Goal: Task Accomplishment & Management: Complete application form

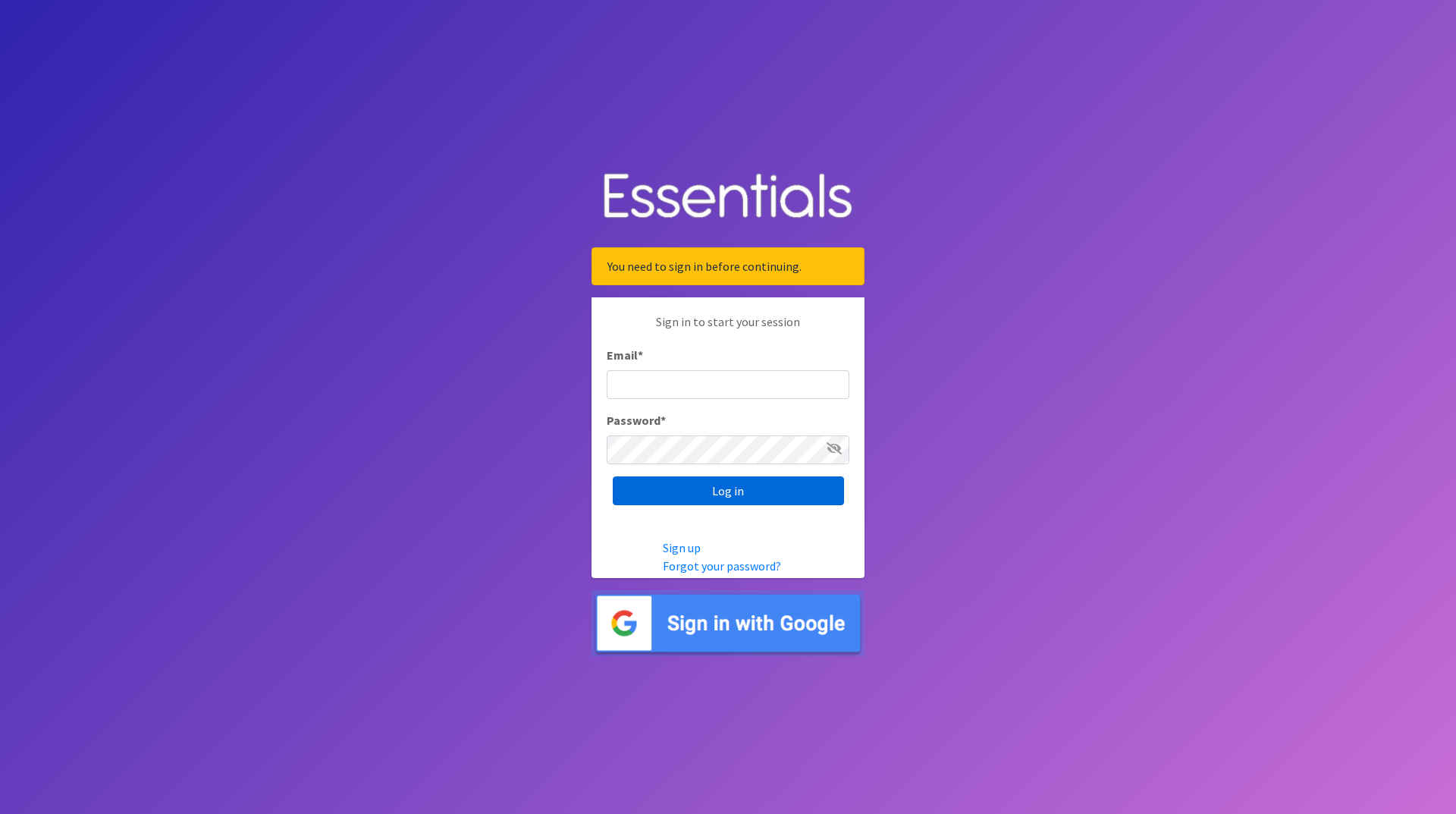
type input "[EMAIL_ADDRESS][DOMAIN_NAME]"
click at [731, 483] on input "Log in" at bounding box center [728, 490] width 232 height 28
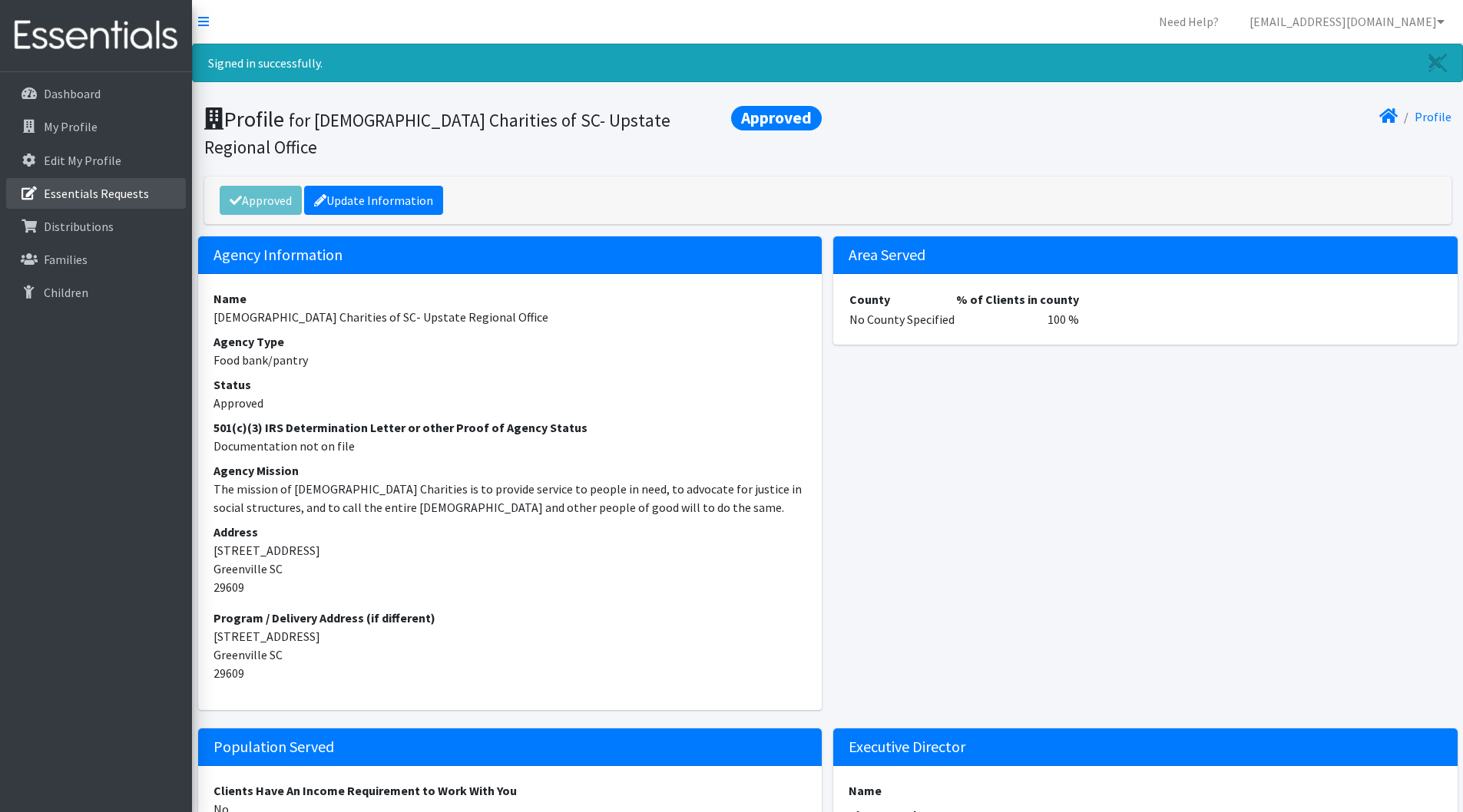
click at [80, 191] on p "Essentials Requests" at bounding box center [95, 193] width 105 height 16
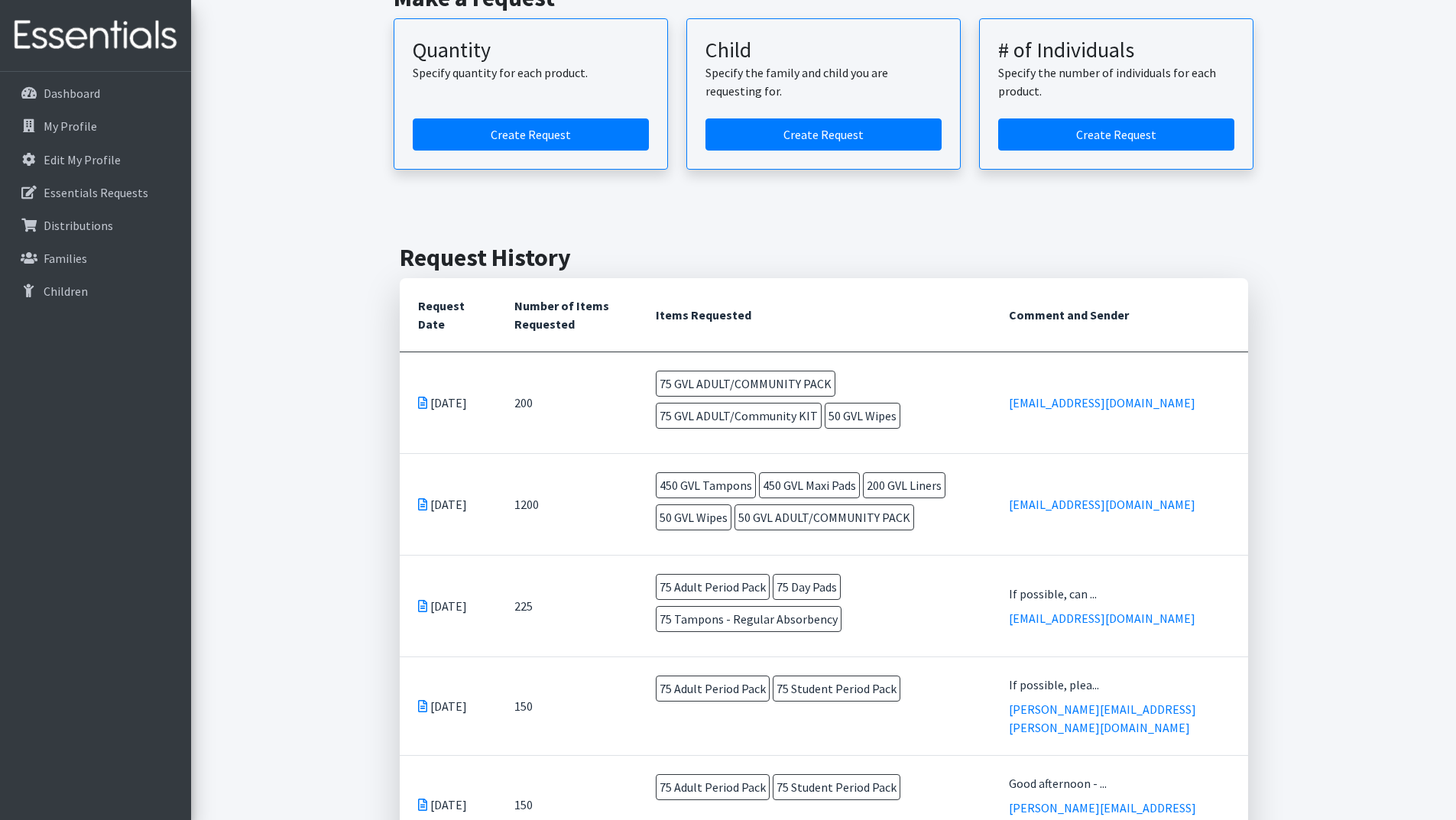
scroll to position [77, 0]
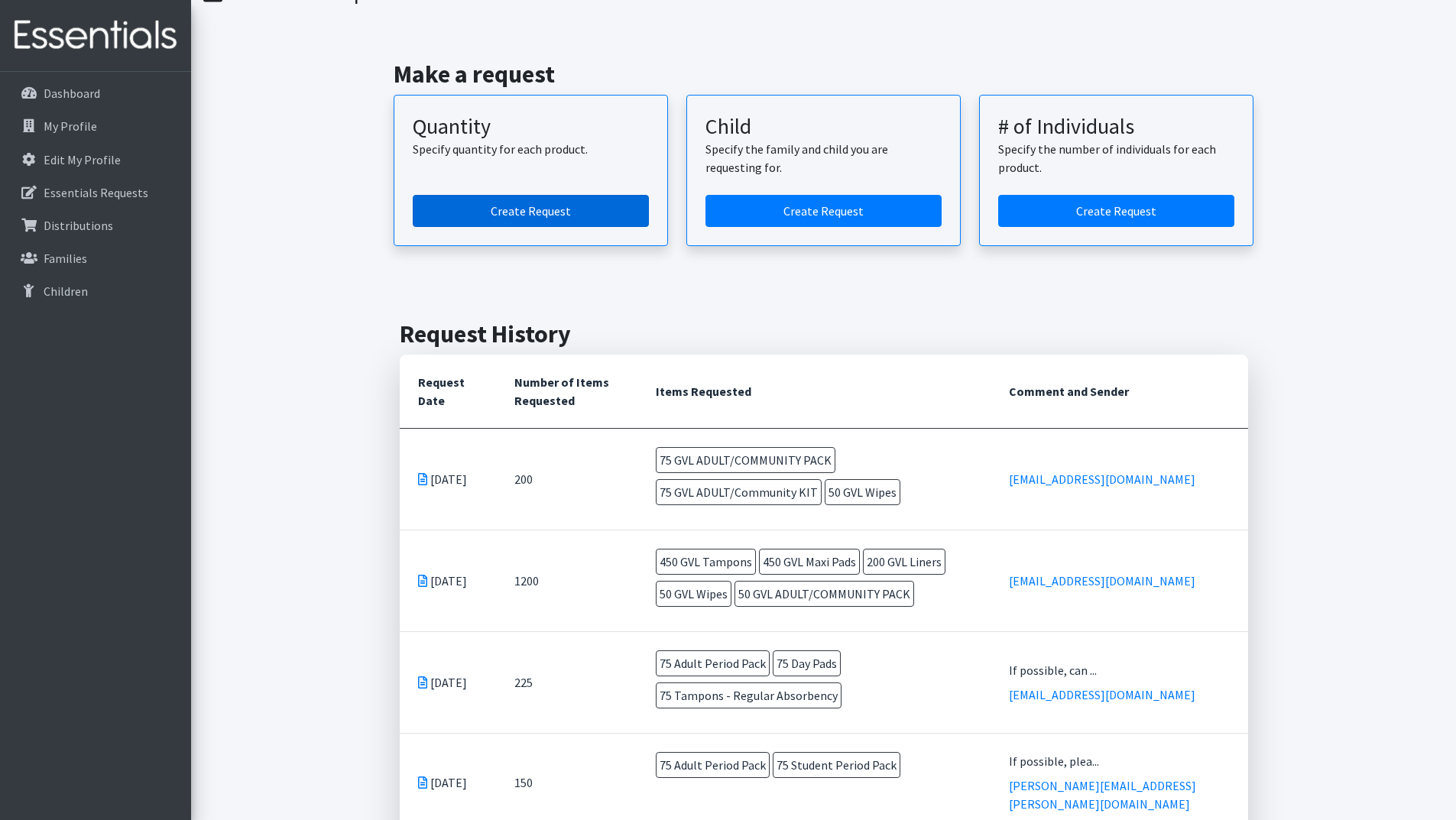
click at [519, 211] on link "Create Request" at bounding box center [531, 210] width 236 height 32
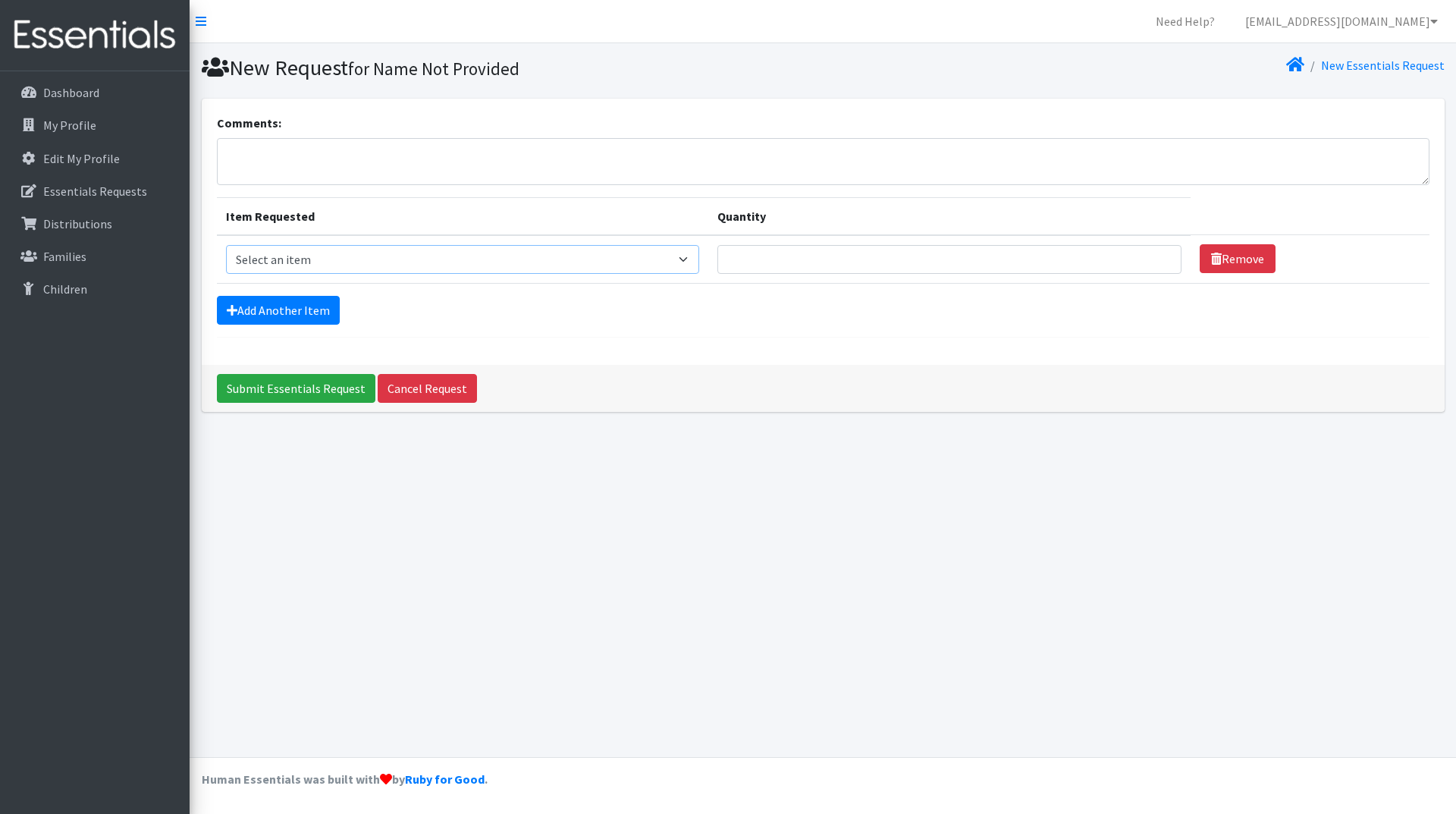
click at [401, 265] on select "Select an item GVL ADULT/COMMUNITY PACK GVL ADULT/Community KIT GVL Day Pads GV…" at bounding box center [463, 259] width 474 height 28
click at [226, 245] on select "Select an item GVL ADULT/COMMUNITY PACK GVL ADULT/Community KIT GVL Day Pads GV…" at bounding box center [463, 259] width 474 height 28
click at [764, 252] on input "Quantity" at bounding box center [950, 259] width 464 height 28
click at [284, 312] on link "Add Another Item" at bounding box center [278, 309] width 123 height 28
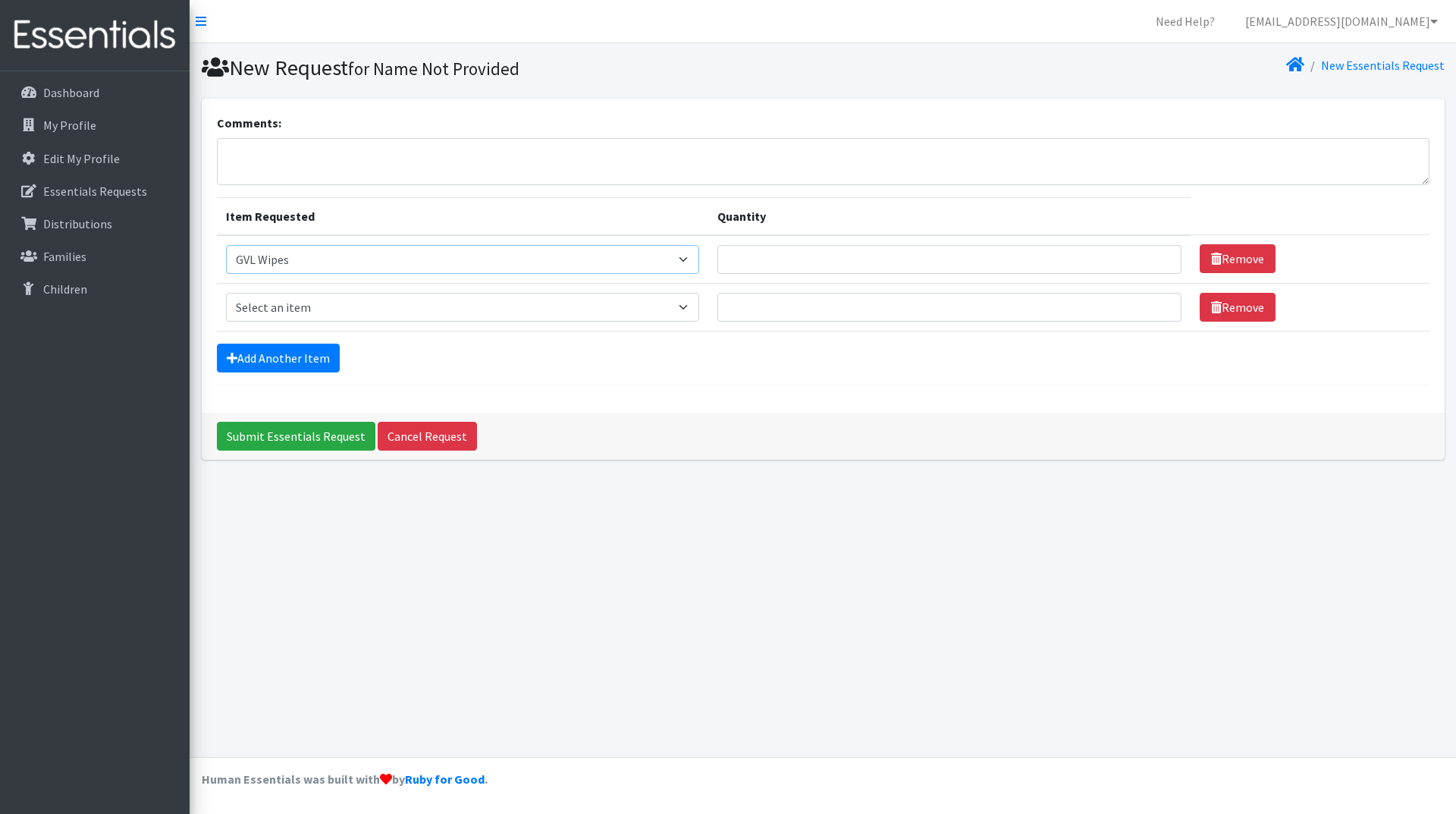
click at [420, 266] on select "Select an item GVL ADULT/COMMUNITY PACK GVL ADULT/Community KIT GVL Day Pads GV…" at bounding box center [463, 259] width 474 height 28
select select "14670"
click at [226, 245] on select "Select an item GVL ADULT/COMMUNITY PACK GVL ADULT/Community KIT GVL Day Pads GV…" at bounding box center [463, 259] width 474 height 28
drag, startPoint x: 354, startPoint y: 304, endPoint x: 345, endPoint y: 308, distance: 9.8
click at [354, 304] on select "Select an item GVL ADULT/COMMUNITY PACK GVL ADULT/Community KIT GVL Day Pads GV…" at bounding box center [463, 307] width 474 height 28
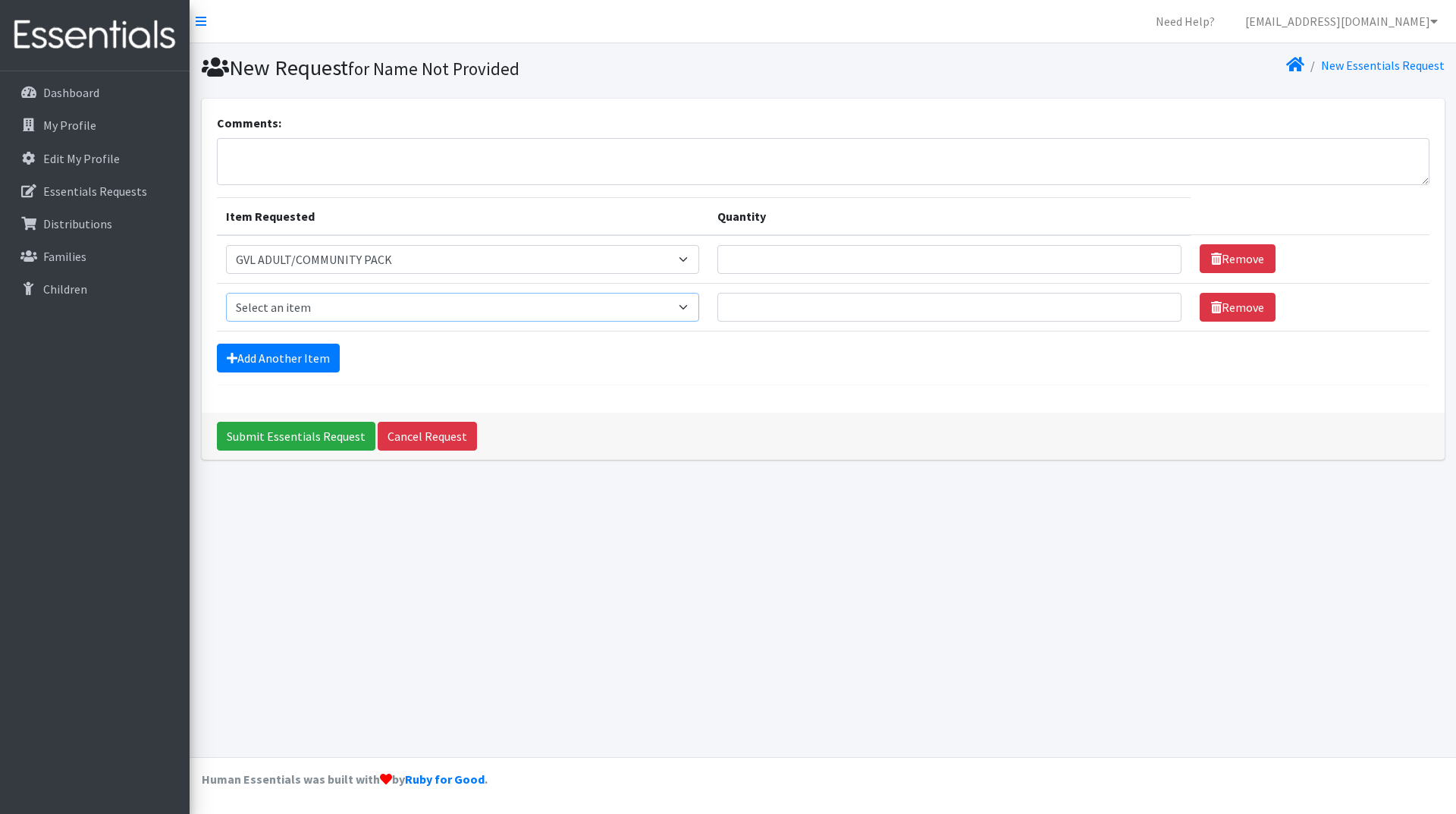
select select "14620"
click at [226, 293] on select "Select an item GVL ADULT/COMMUNITY PACK GVL ADULT/Community KIT GVL Day Pads GV…" at bounding box center [463, 307] width 474 height 28
click at [290, 366] on link "Add Another Item" at bounding box center [278, 357] width 123 height 28
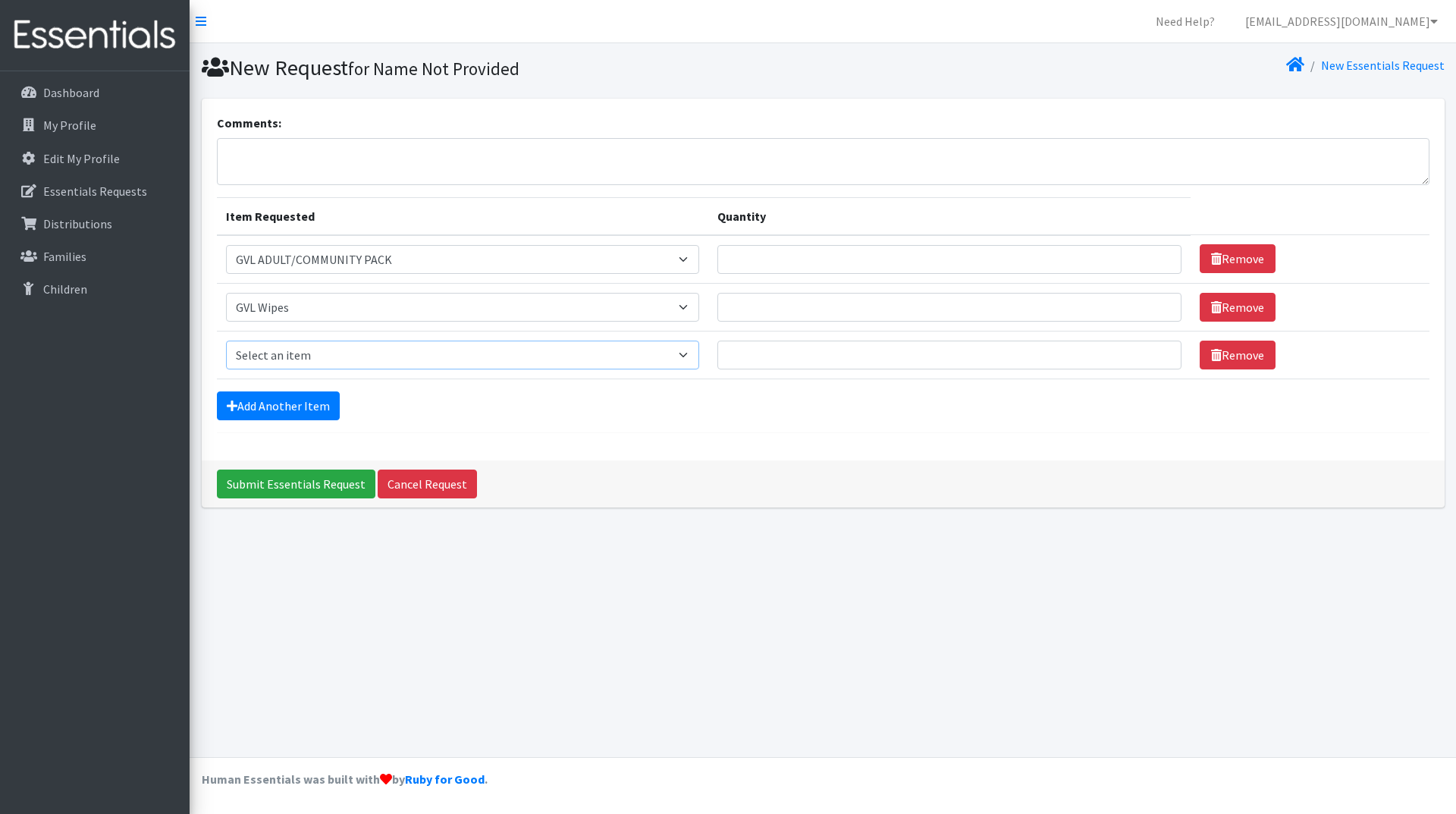
click at [364, 347] on select "Select an item GVL ADULT/COMMUNITY PACK GVL ADULT/Community KIT GVL Day Pads GV…" at bounding box center [463, 354] width 474 height 28
select select "14672"
click at [226, 341] on select "Select an item GVL ADULT/COMMUNITY PACK GVL ADULT/Community KIT GVL Day Pads GV…" at bounding box center [463, 354] width 474 height 28
click at [771, 256] on input "Quantity" at bounding box center [950, 259] width 464 height 28
type input "100"
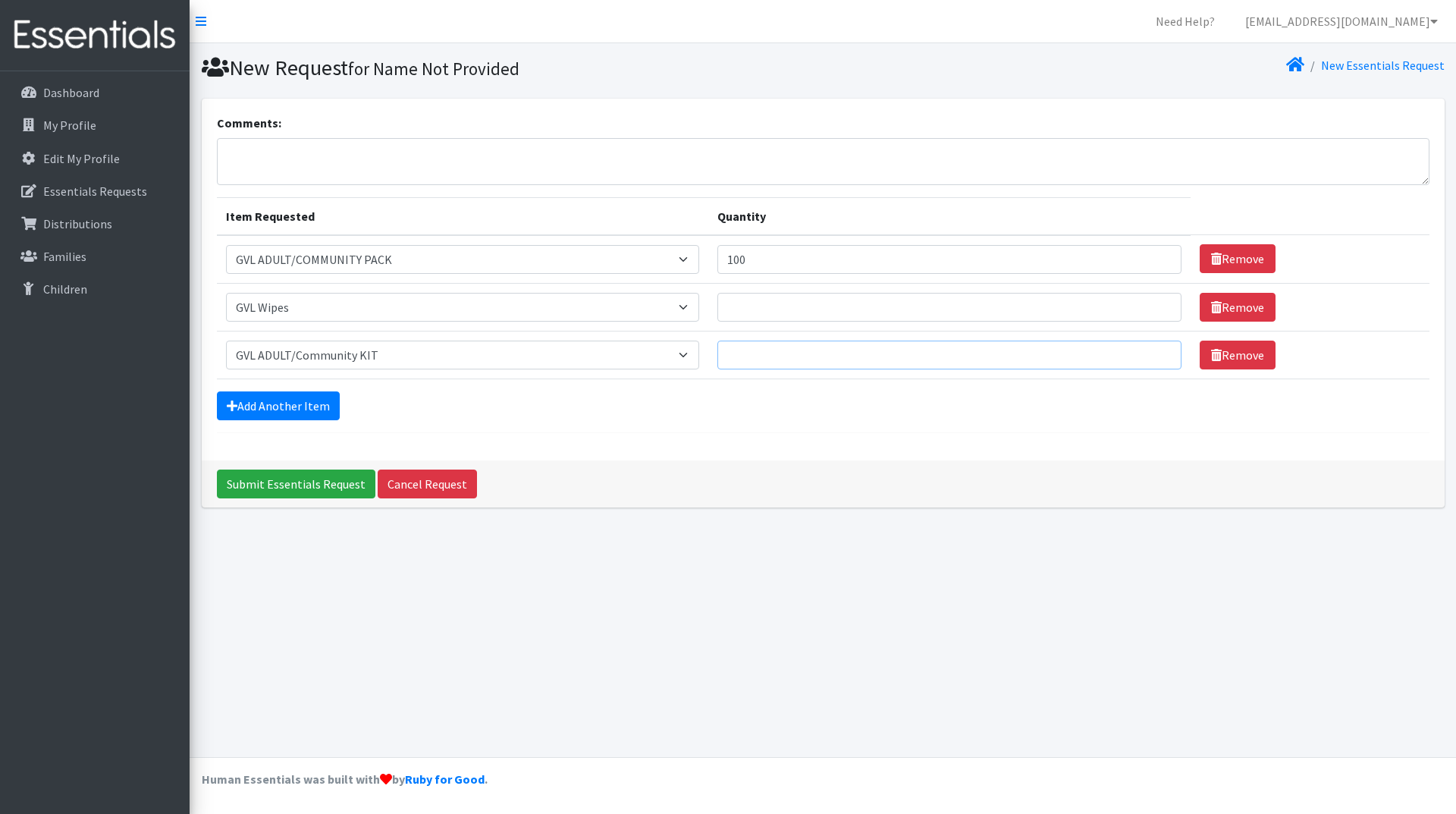
click at [788, 348] on input "Quantity" at bounding box center [950, 354] width 464 height 28
type input "100"
click at [791, 319] on input "Quantity" at bounding box center [950, 307] width 464 height 28
type input "5"
type input "100"
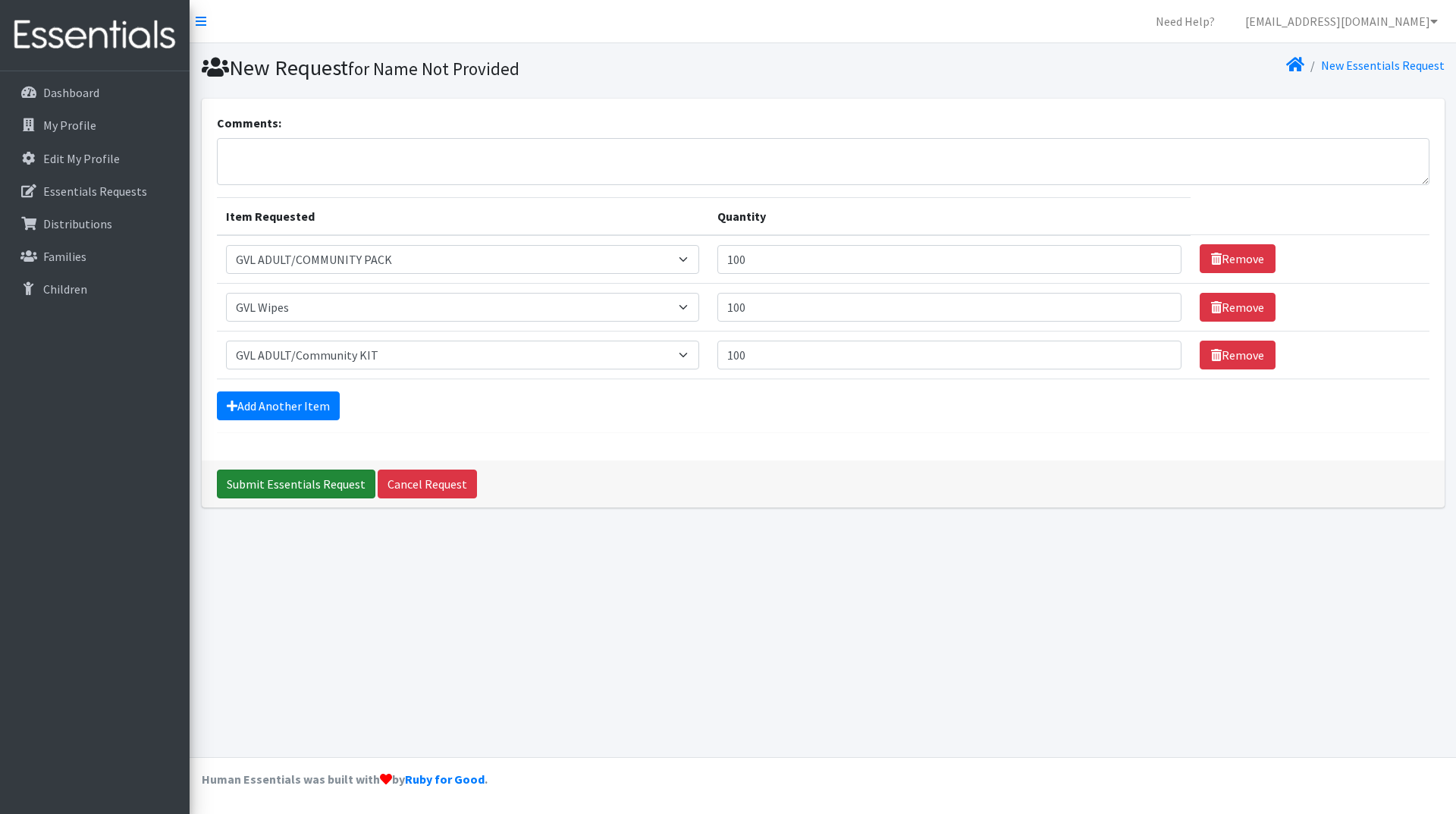
click at [298, 480] on input "Submit Essentials Request" at bounding box center [296, 483] width 158 height 28
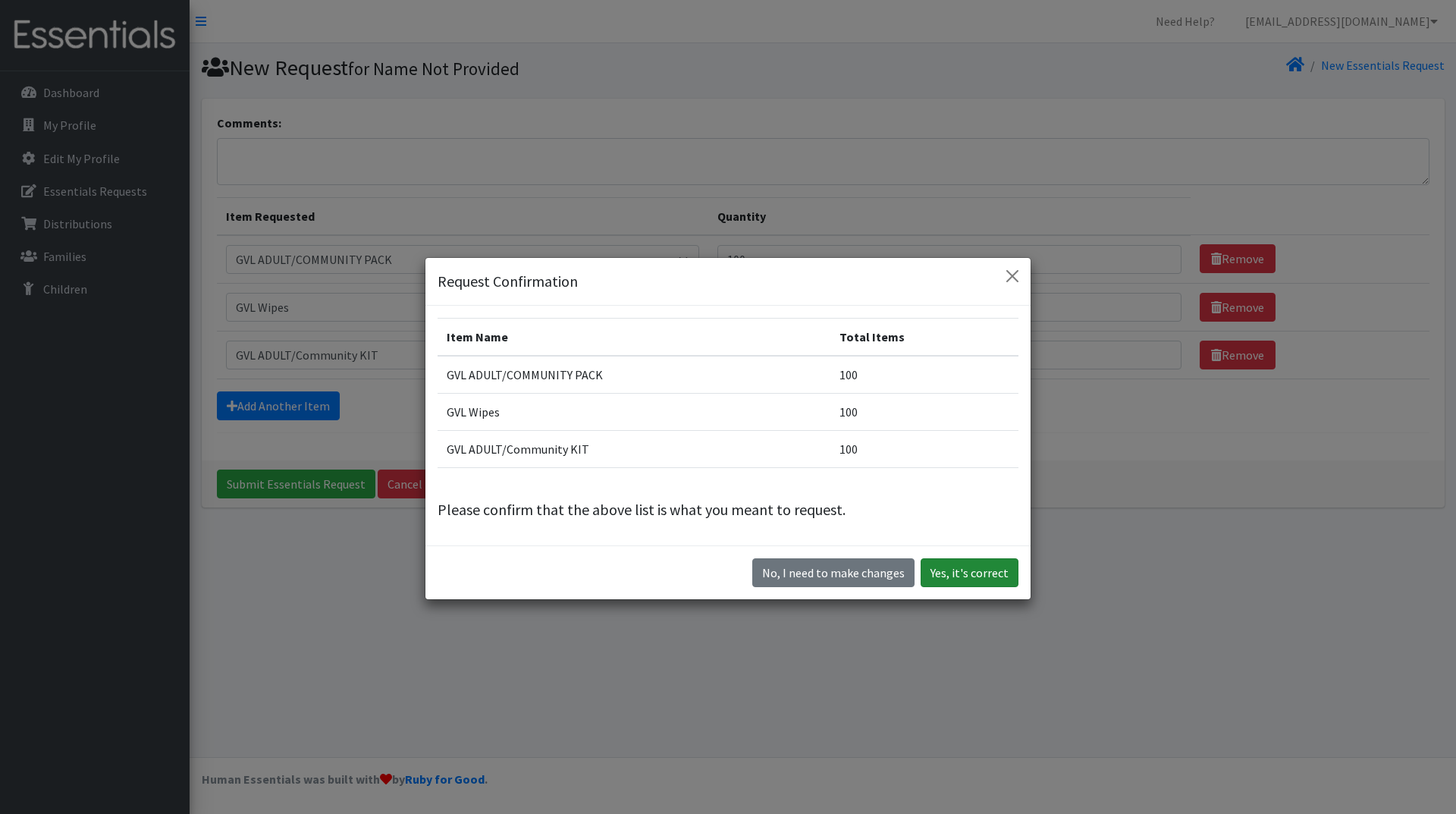
click at [966, 574] on button "Yes, it's correct" at bounding box center [970, 572] width 98 height 28
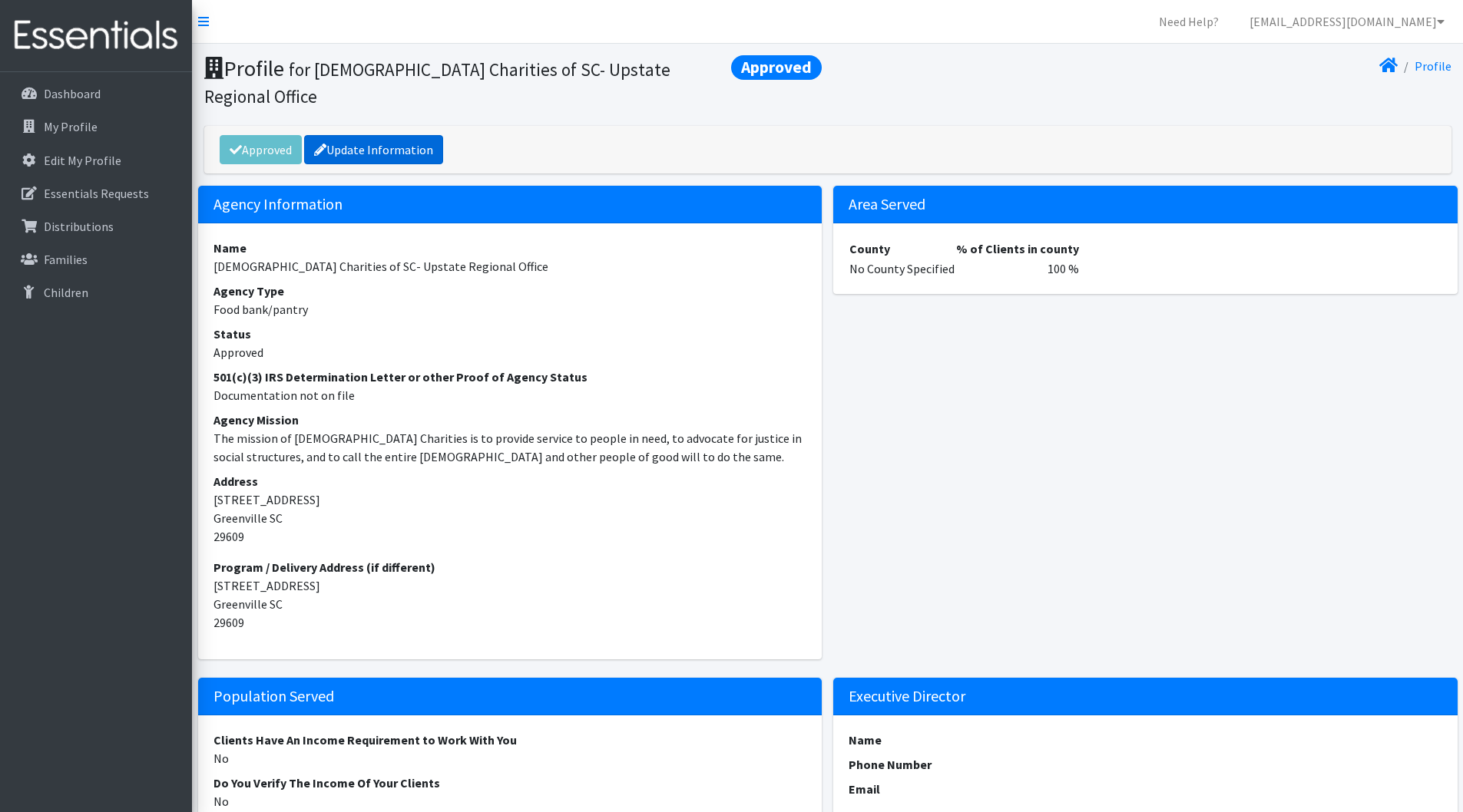
click at [390, 135] on link "Update Information" at bounding box center [374, 149] width 139 height 29
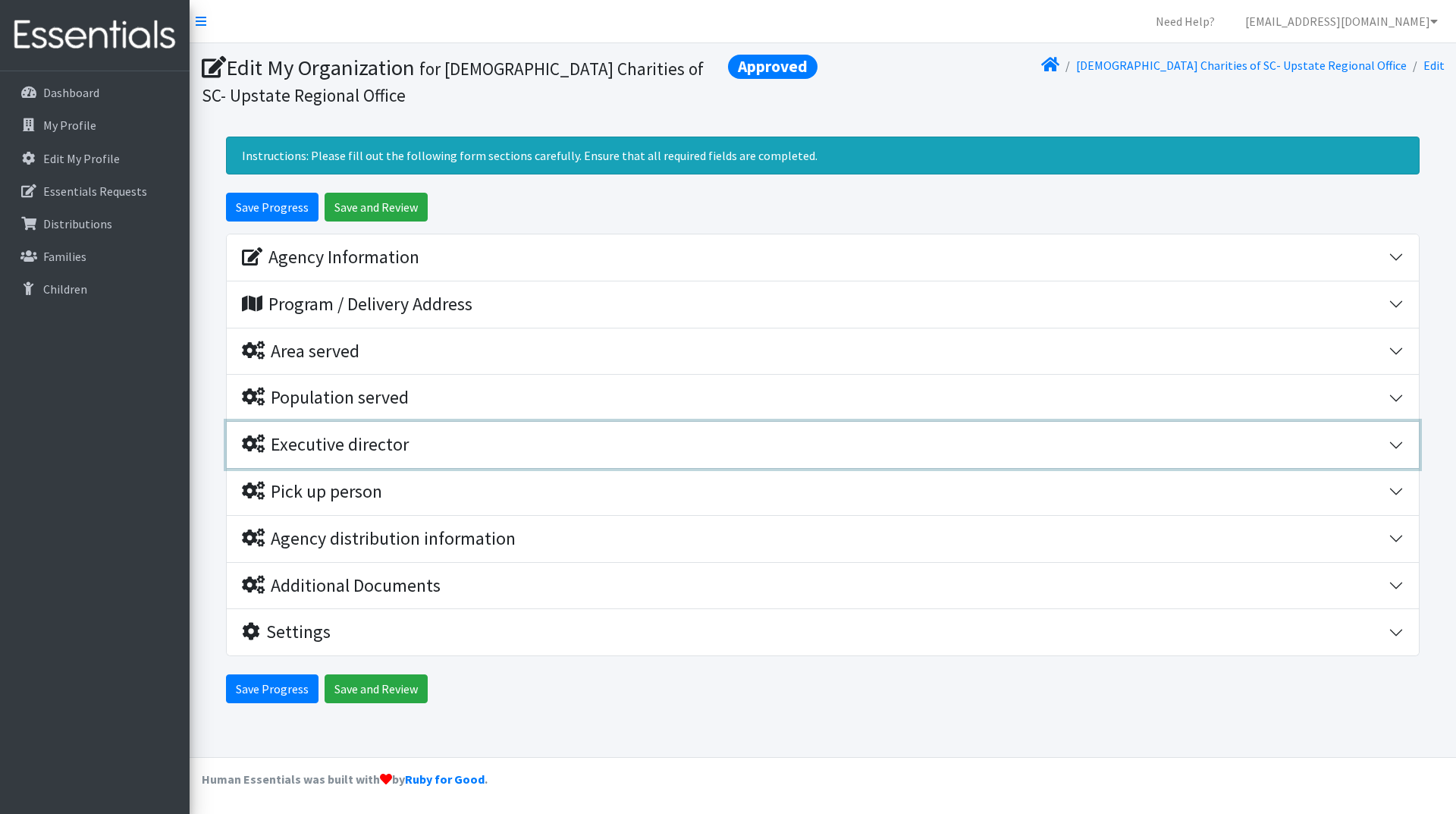
click at [1402, 446] on button "Executive director" at bounding box center [823, 445] width 1192 height 47
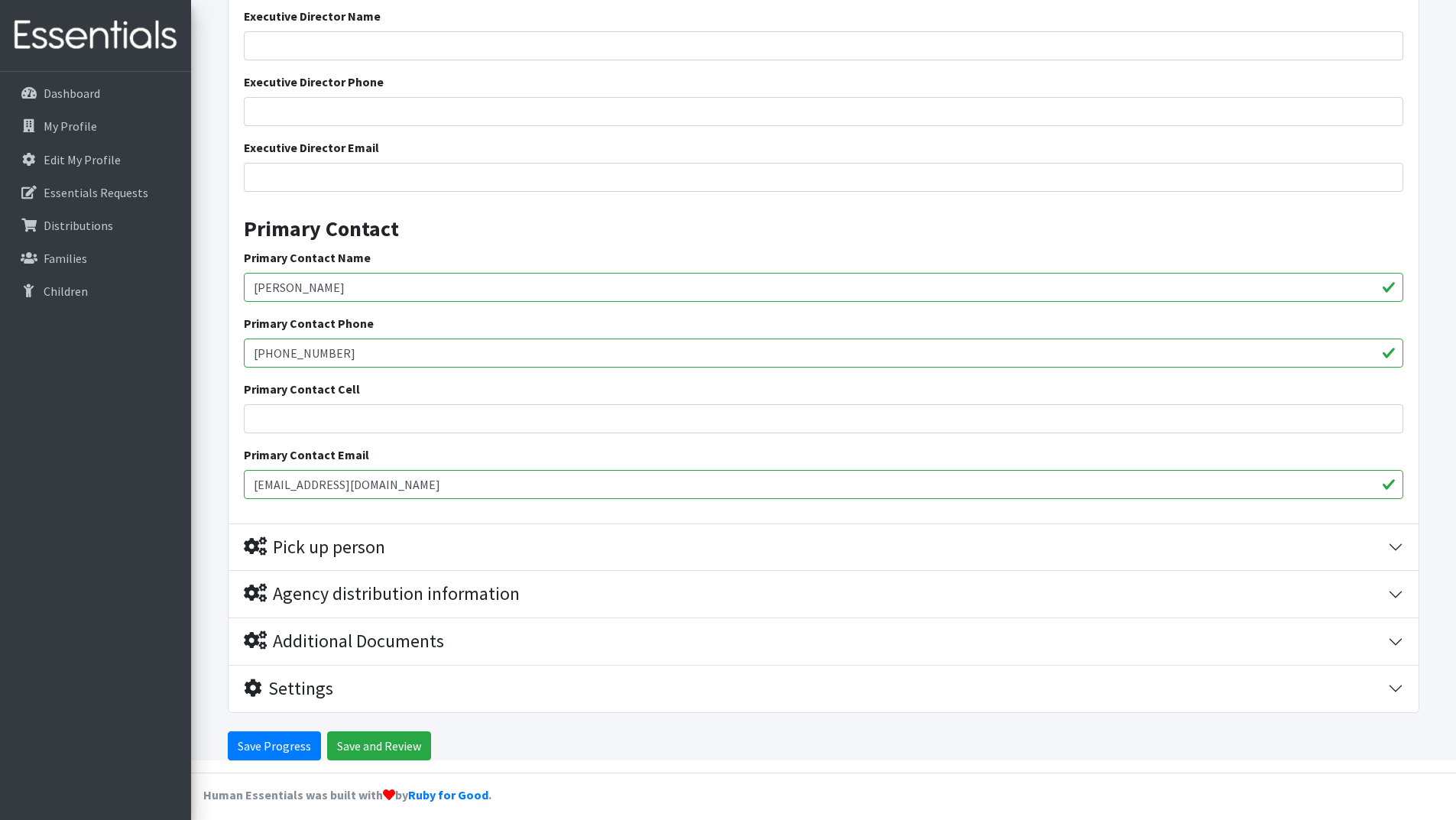
scroll to position [487, 0]
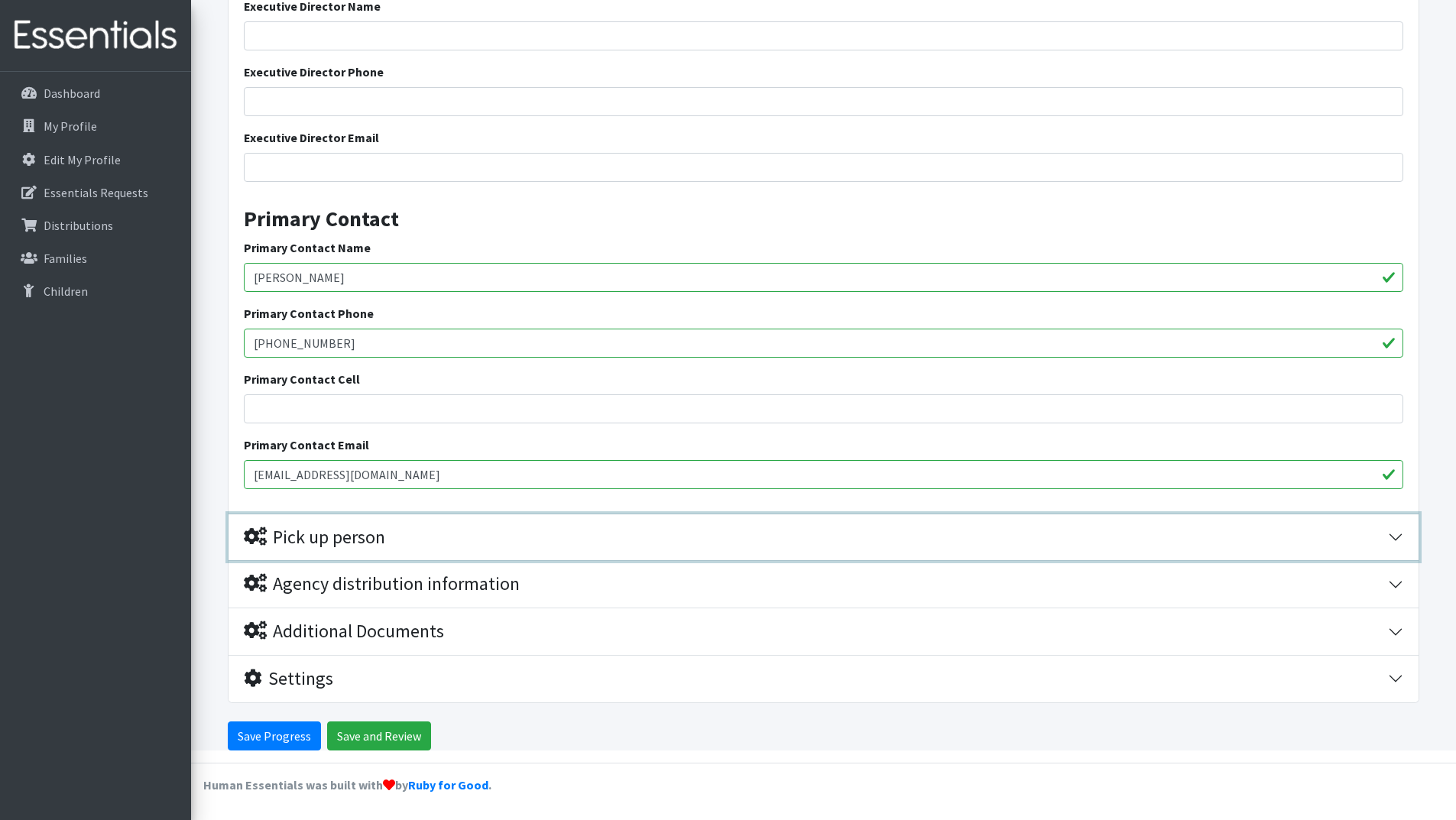
click at [1395, 540] on button "Pick up person" at bounding box center [824, 537] width 1190 height 47
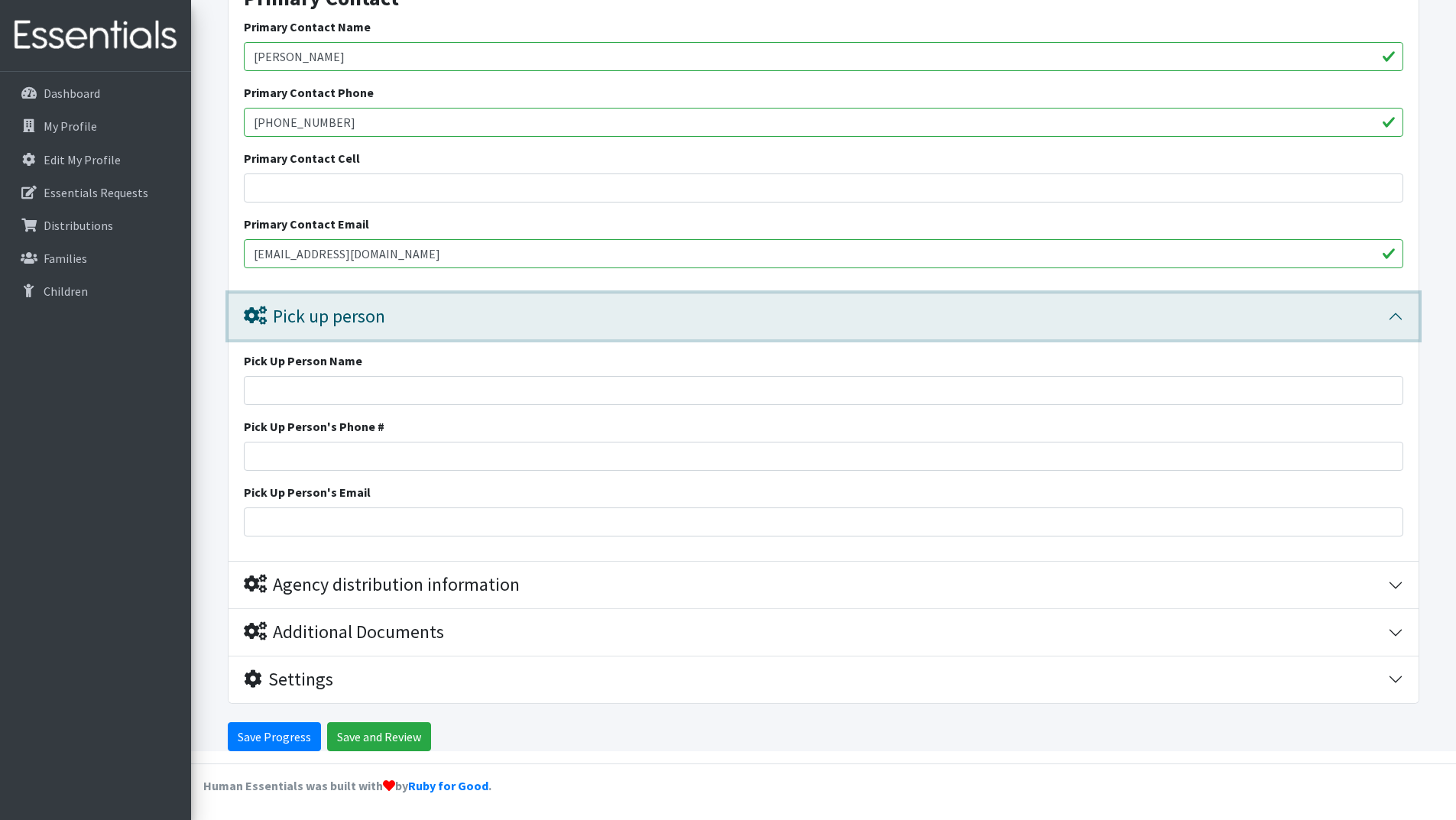
scroll to position [708, 0]
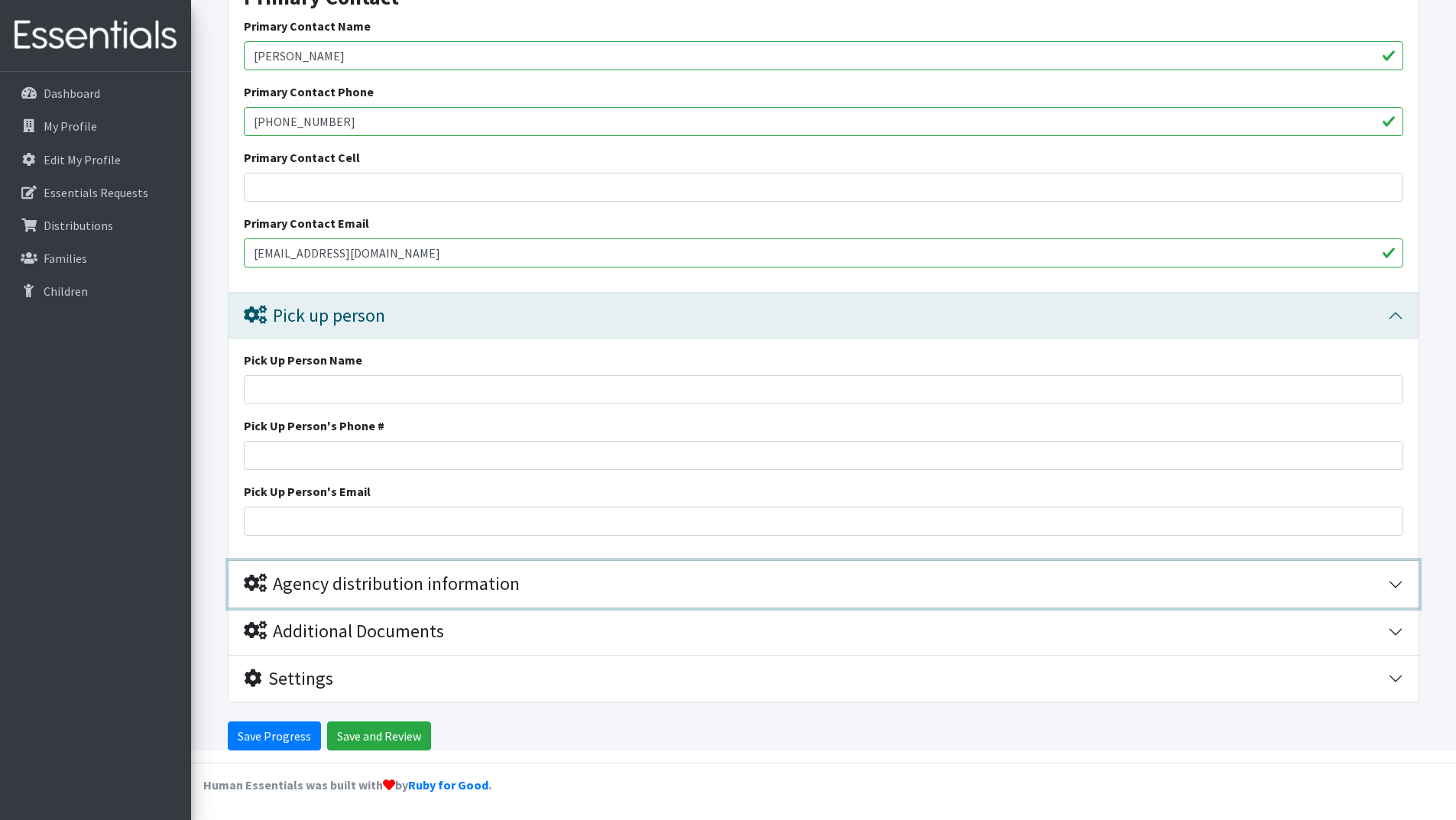
click at [1400, 580] on button "Agency distribution information" at bounding box center [824, 584] width 1190 height 47
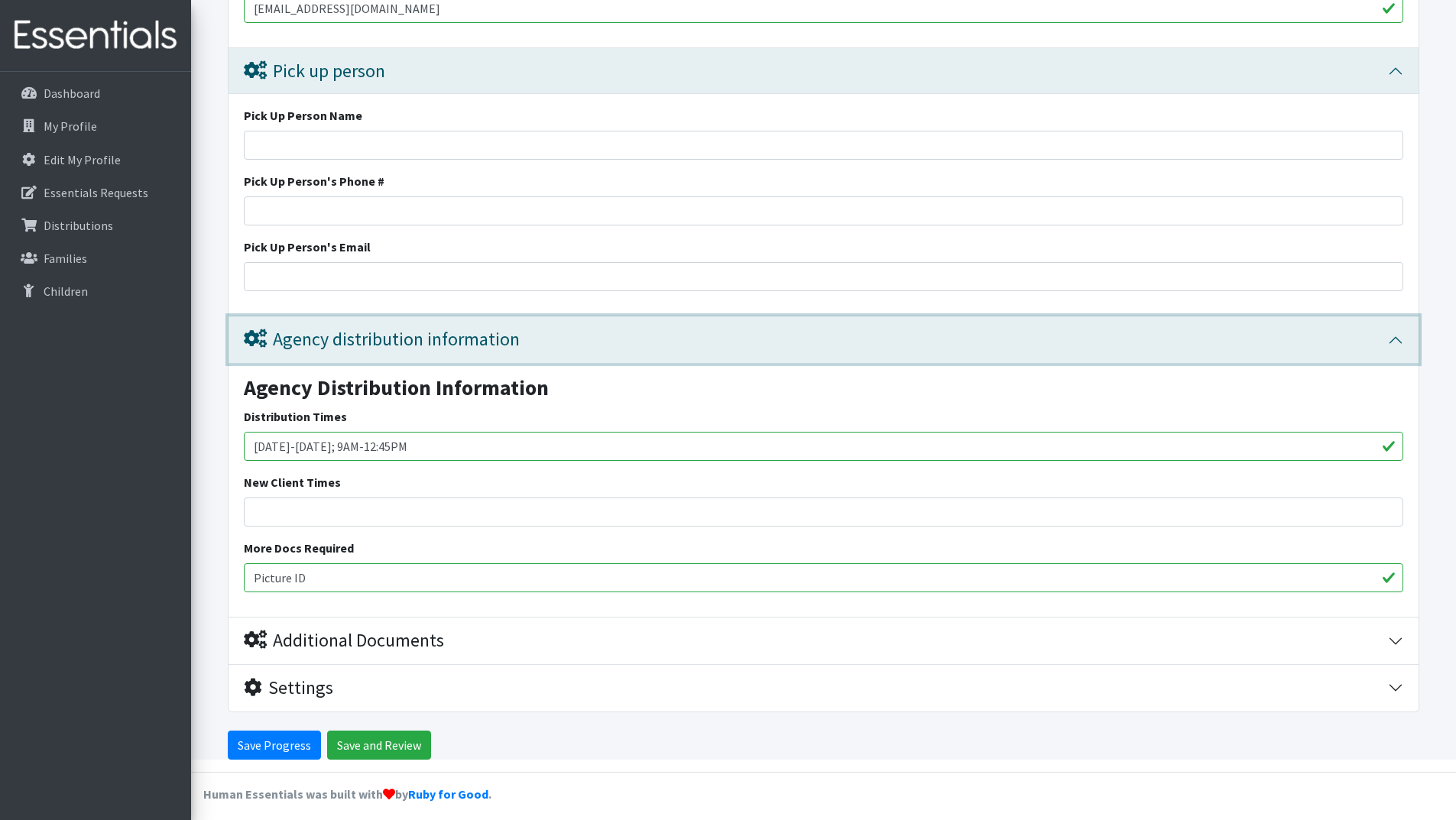
scroll to position [961, 0]
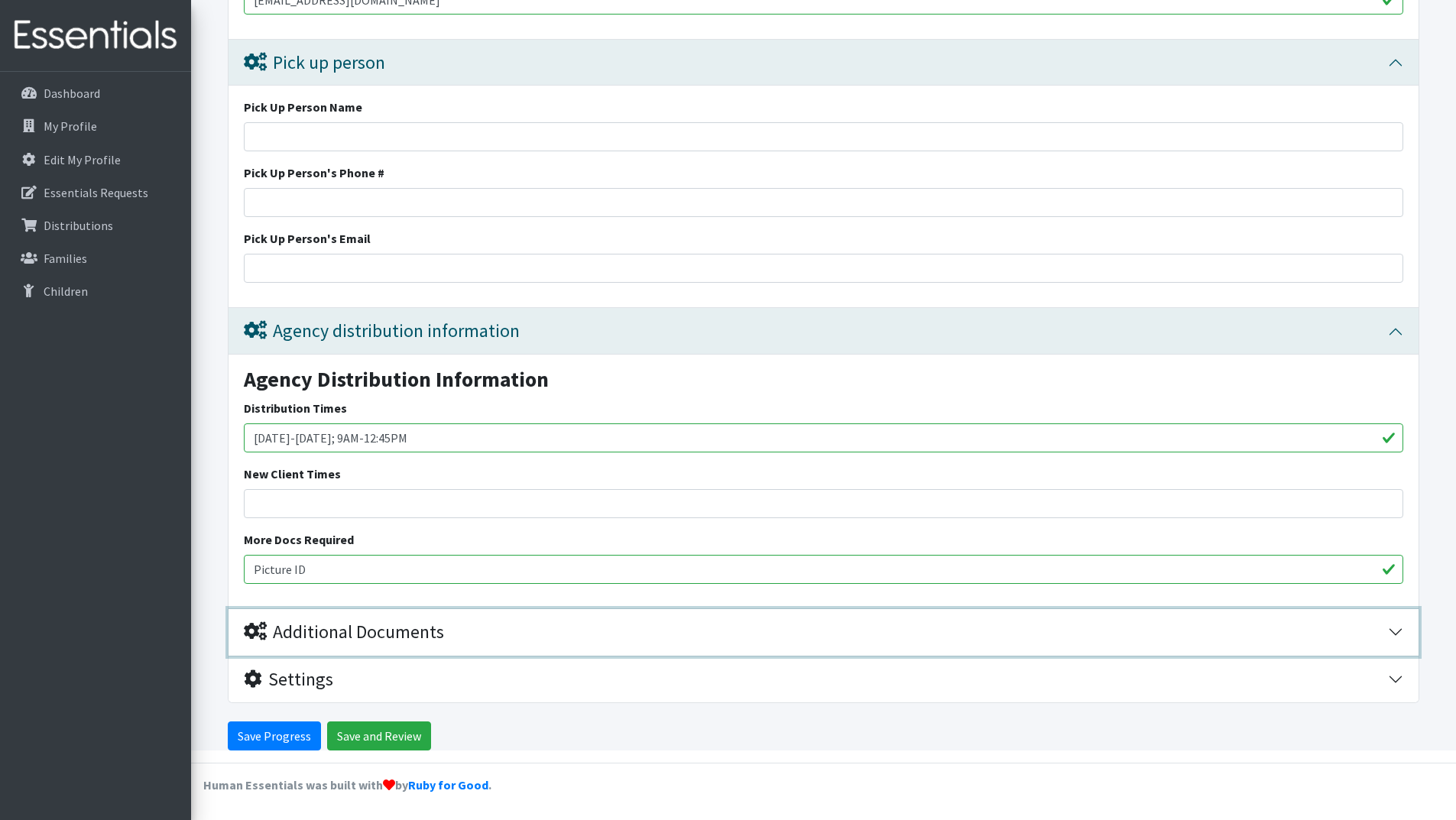
click at [1398, 632] on button "Additional Documents" at bounding box center [824, 632] width 1190 height 47
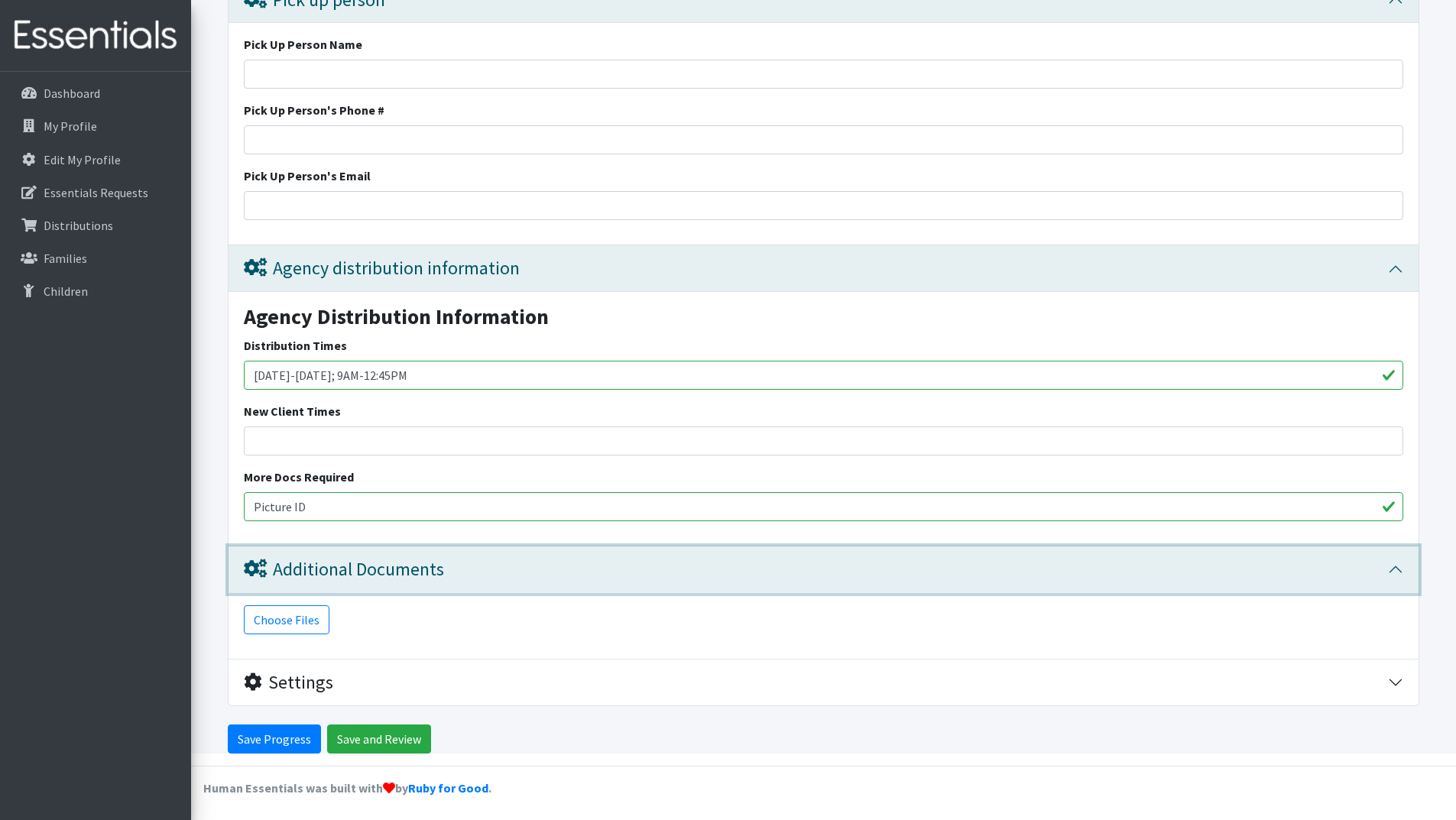
scroll to position [1027, 0]
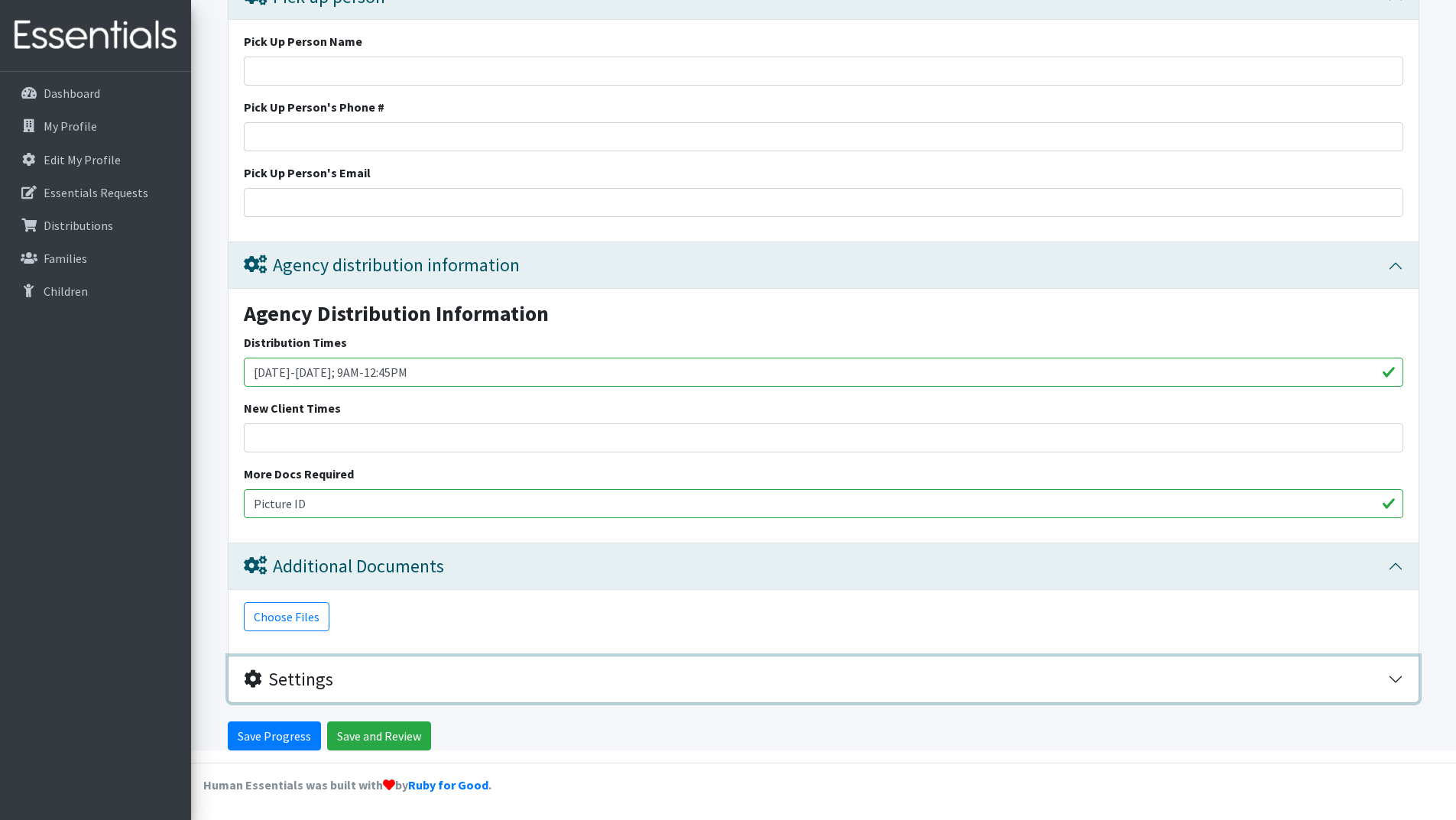
click at [1395, 673] on button "Settings" at bounding box center [824, 679] width 1190 height 47
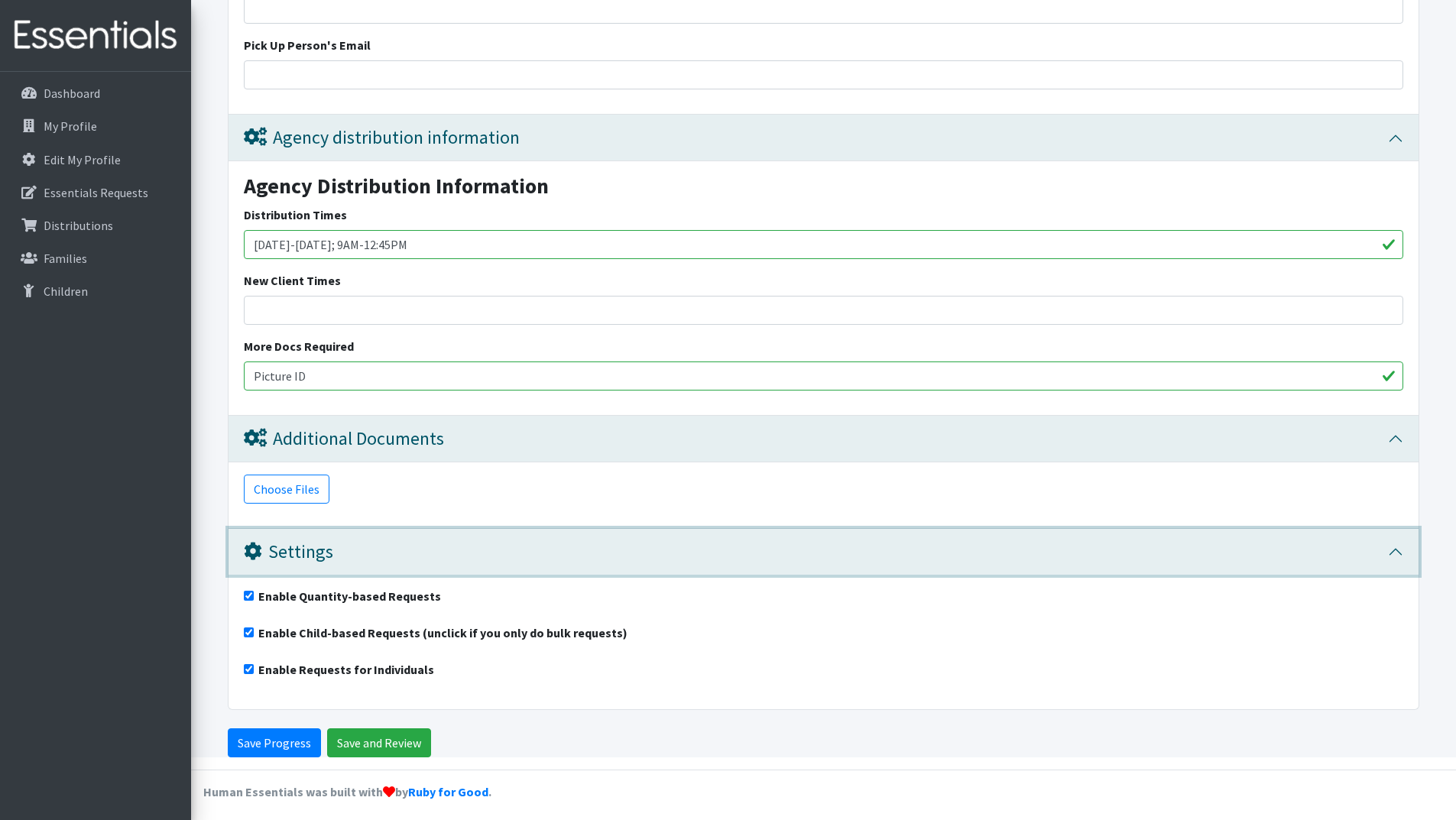
scroll to position [1161, 0]
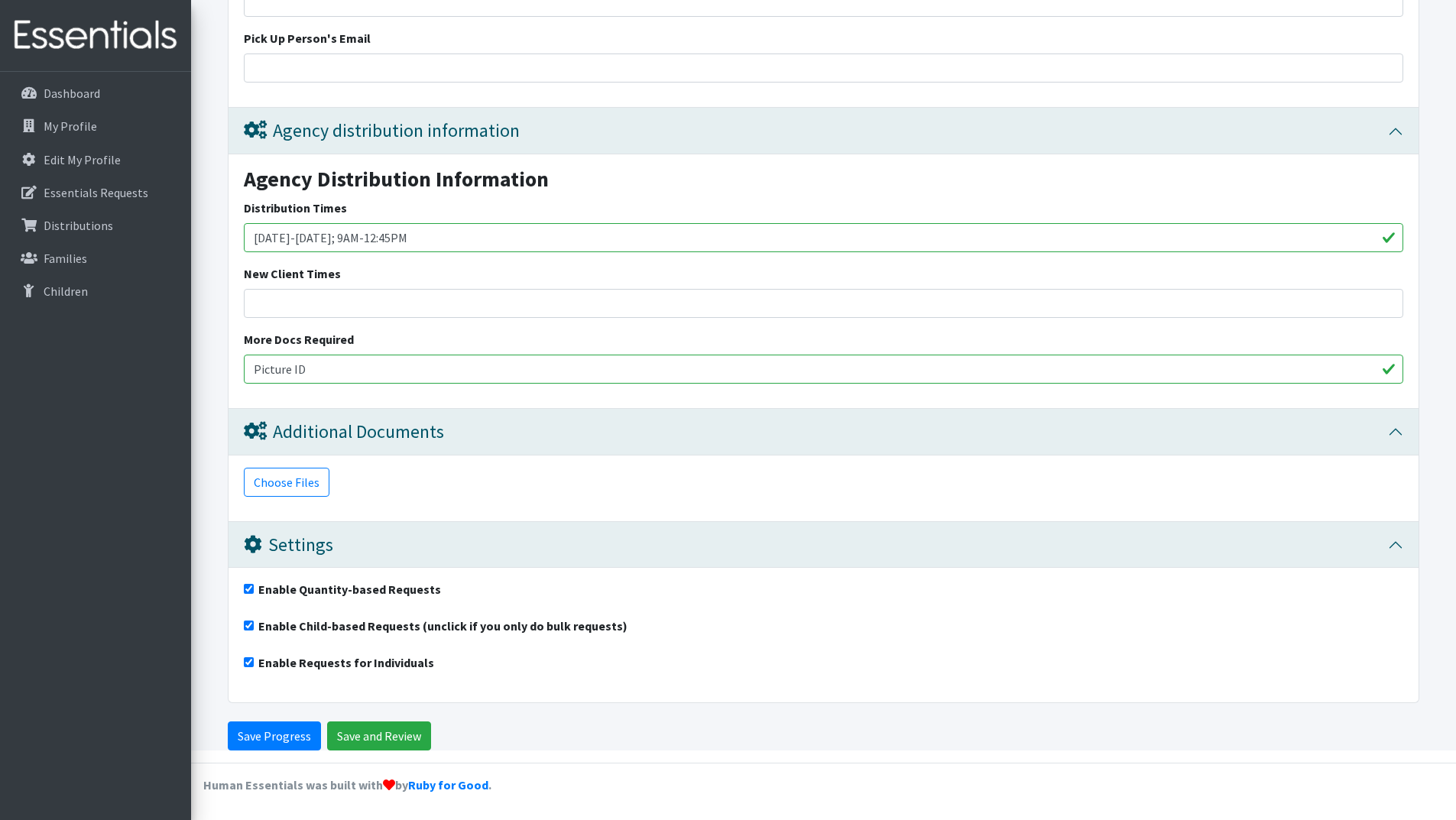
click at [248, 625] on input "Enable Child-based Requests (unclick if you only do bulk requests)" at bounding box center [248, 625] width 10 height 10
checkbox input "false"
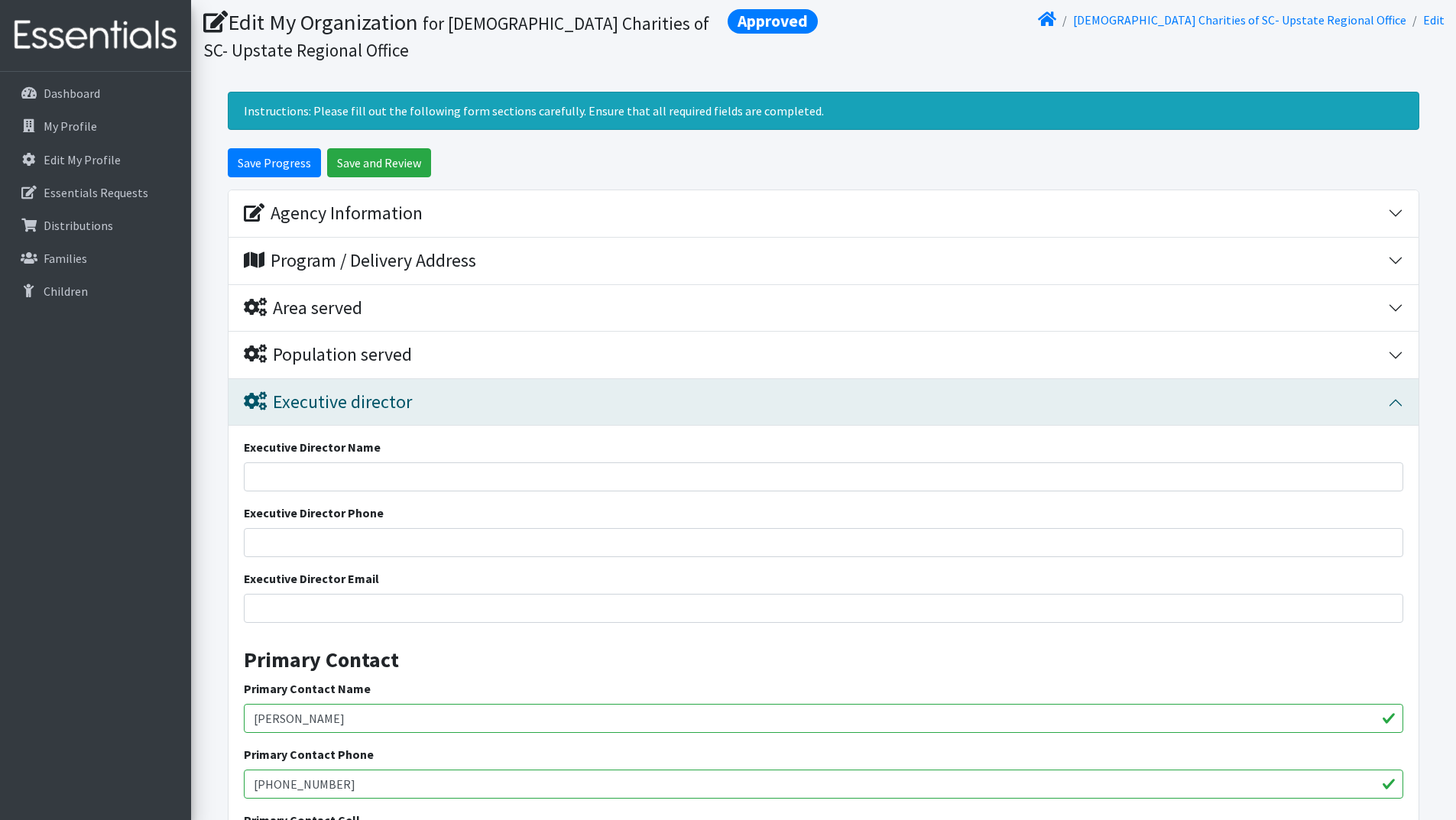
scroll to position [0, 0]
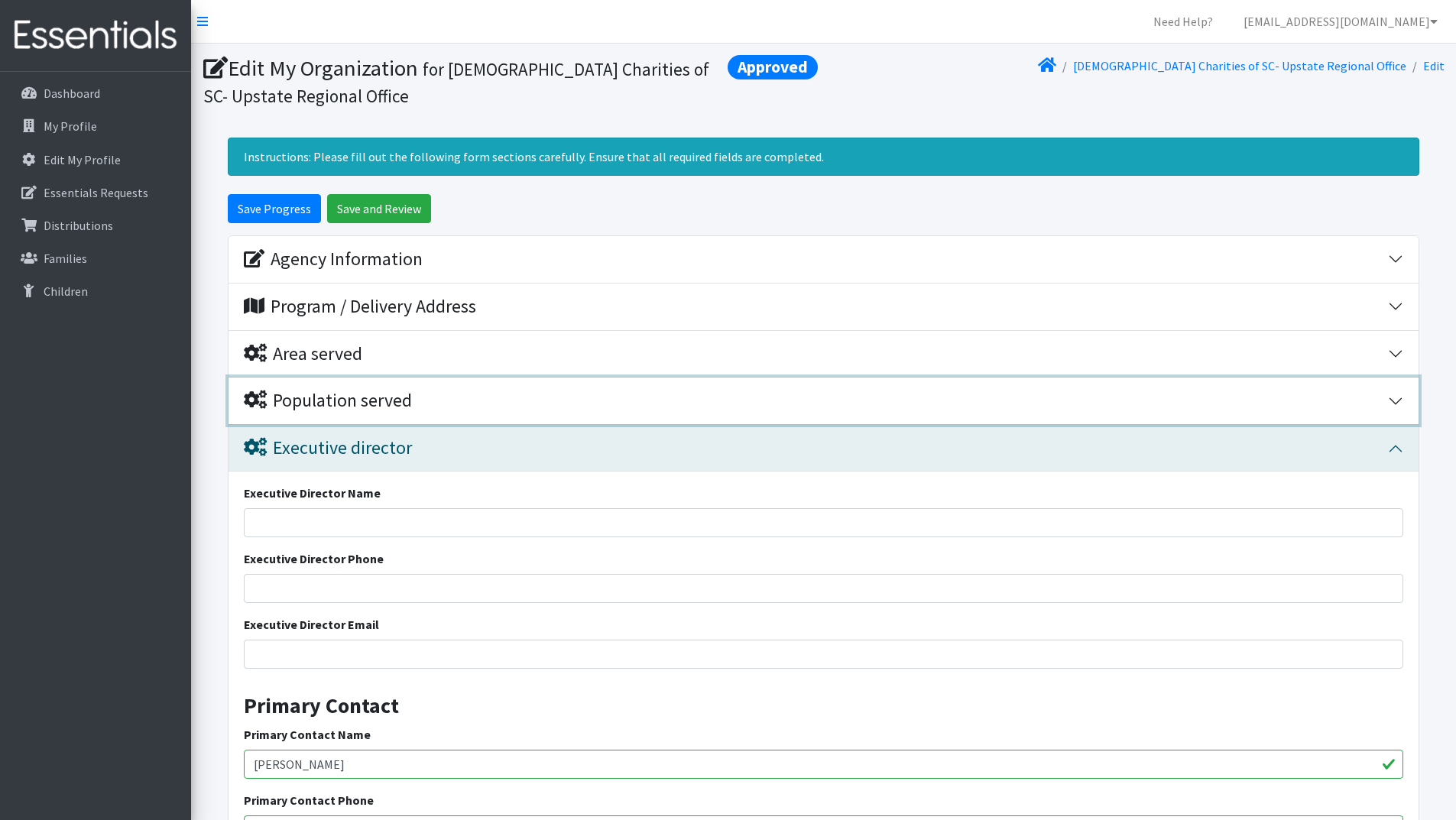
click at [1394, 398] on button "Population served" at bounding box center [824, 400] width 1190 height 47
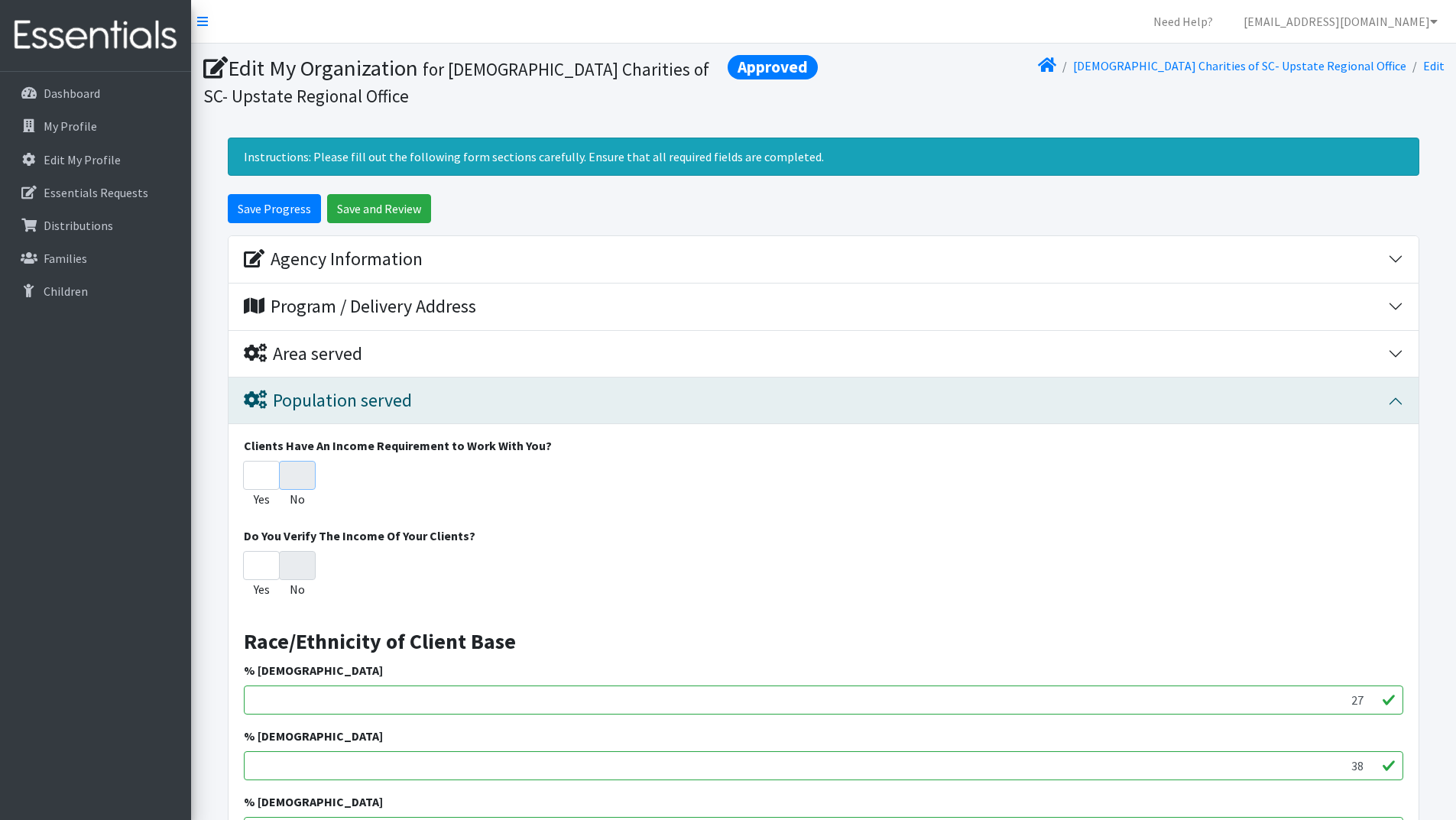
click at [309, 477] on input "No" at bounding box center [297, 474] width 37 height 29
click at [299, 563] on input "No" at bounding box center [297, 564] width 37 height 29
click at [303, 475] on input "No" at bounding box center [297, 474] width 37 height 29
click at [305, 572] on input "No" at bounding box center [297, 564] width 37 height 29
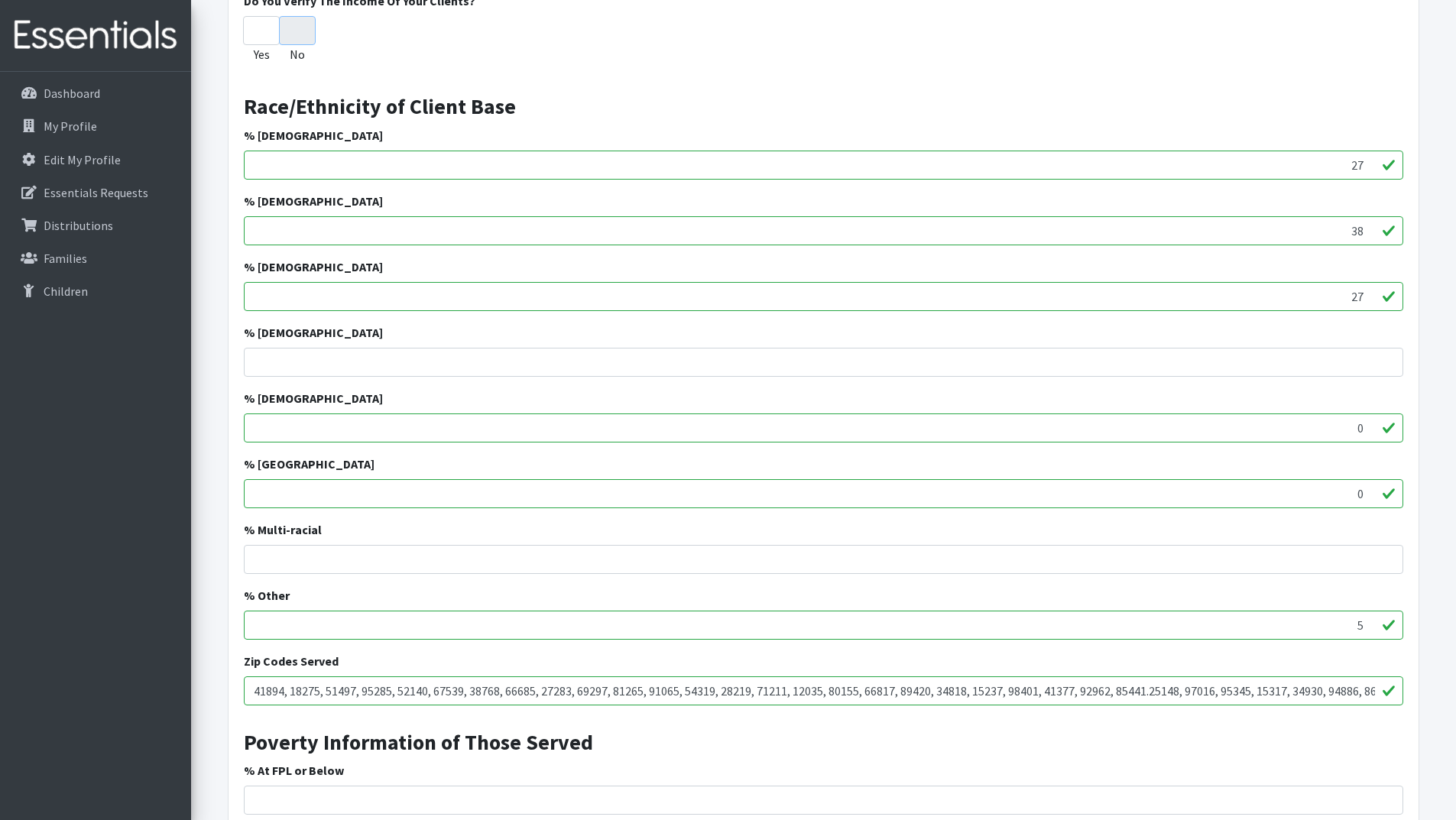
scroll to position [153, 0]
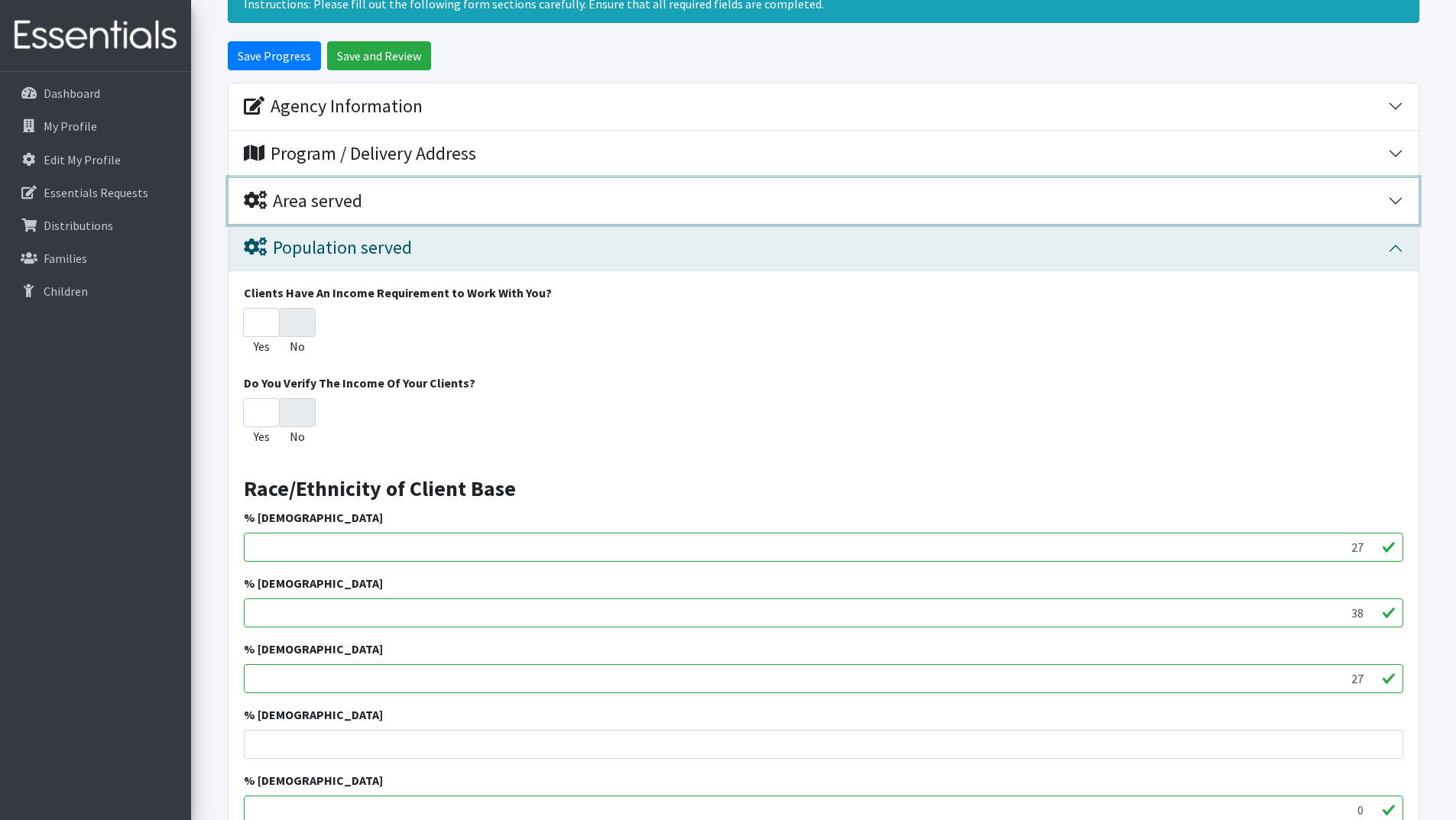
click at [1393, 197] on button "Area served" at bounding box center [824, 201] width 1190 height 47
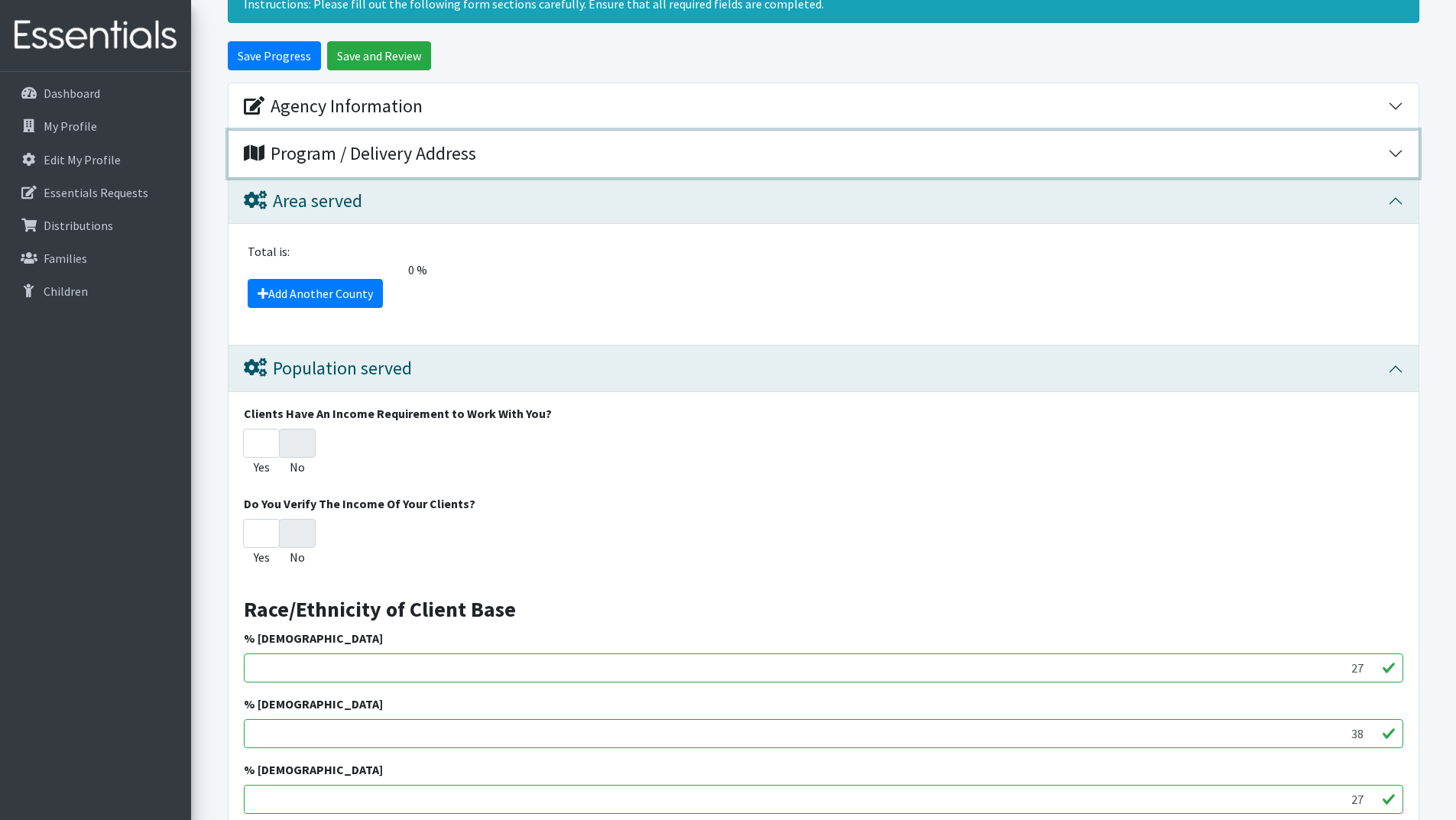
click at [1393, 153] on button "Program / Delivery Address" at bounding box center [824, 154] width 1190 height 47
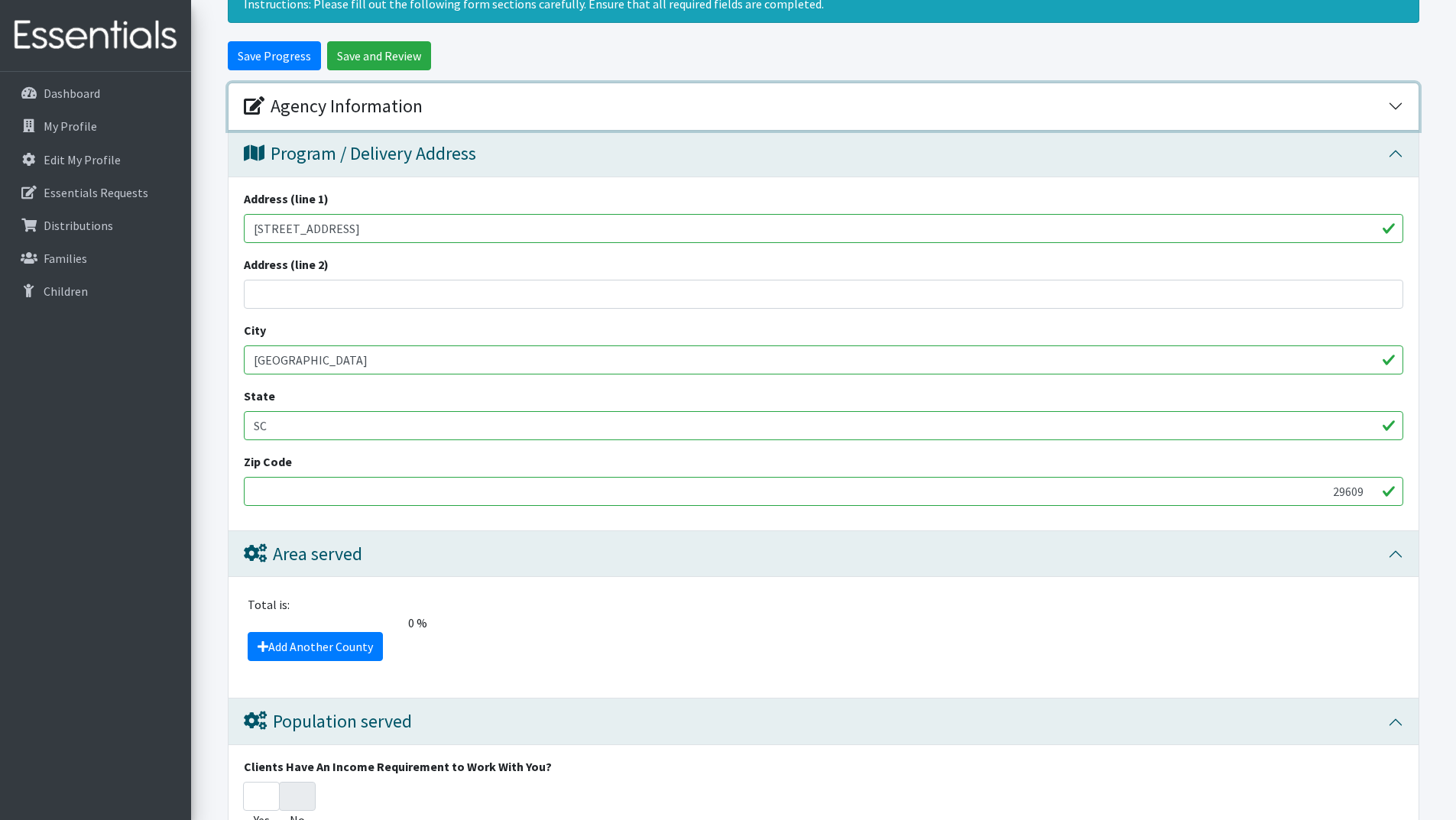
click at [1389, 95] on button "Agency Information" at bounding box center [824, 106] width 1190 height 47
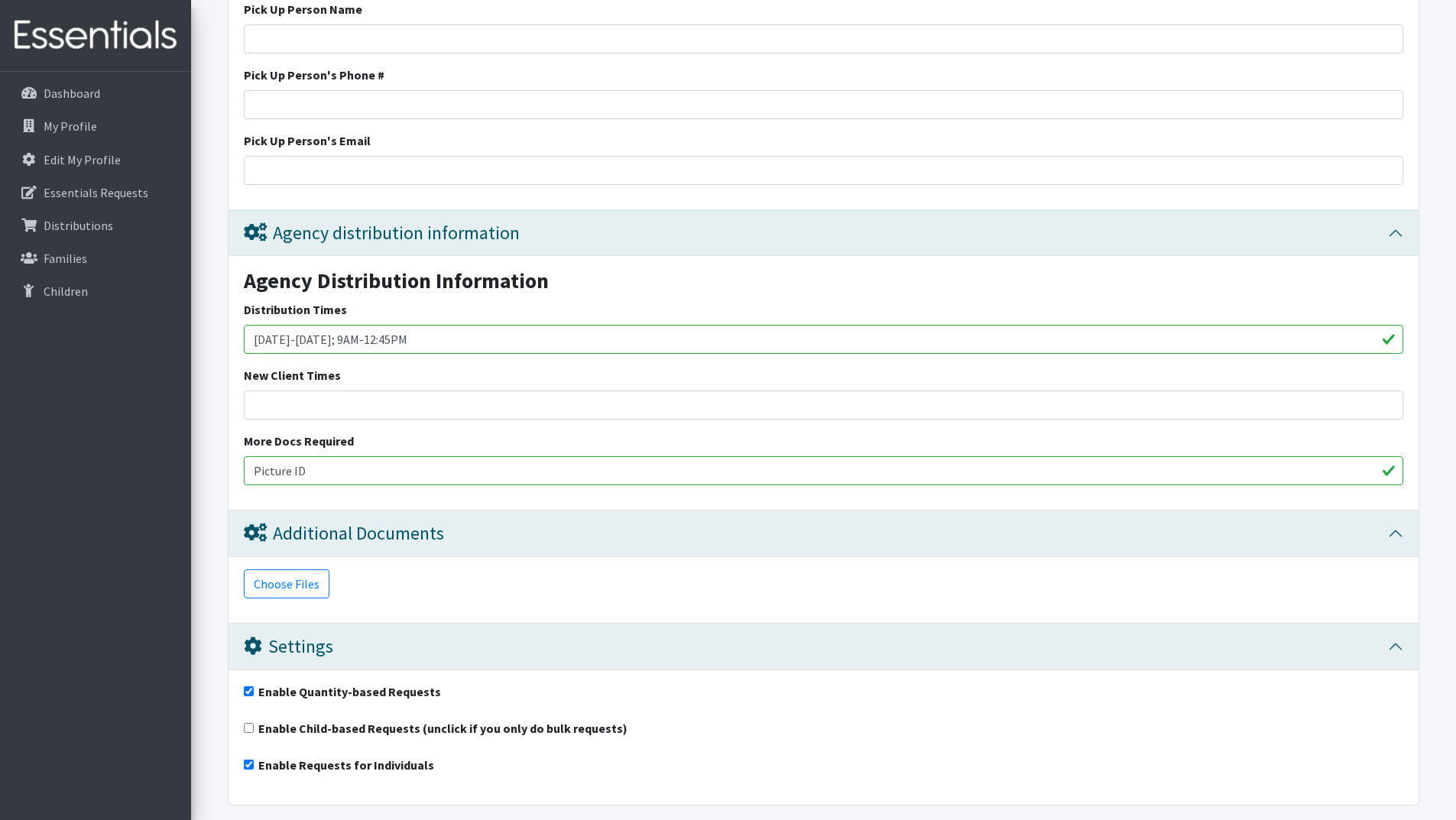
scroll to position [3482, 0]
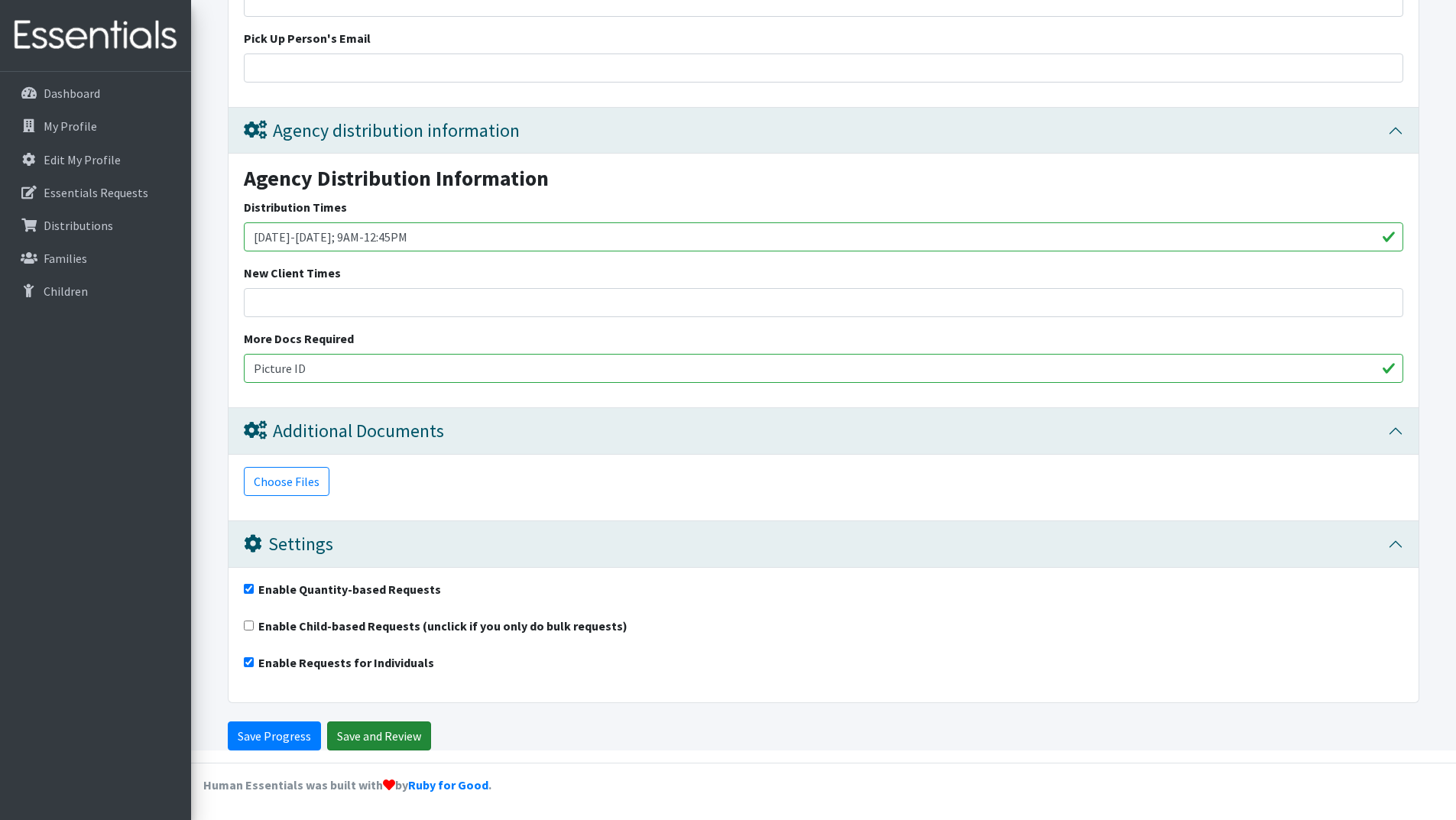
click at [357, 735] on input "Save and Review" at bounding box center [379, 735] width 104 height 29
